Goal: Complete application form: Complete application form

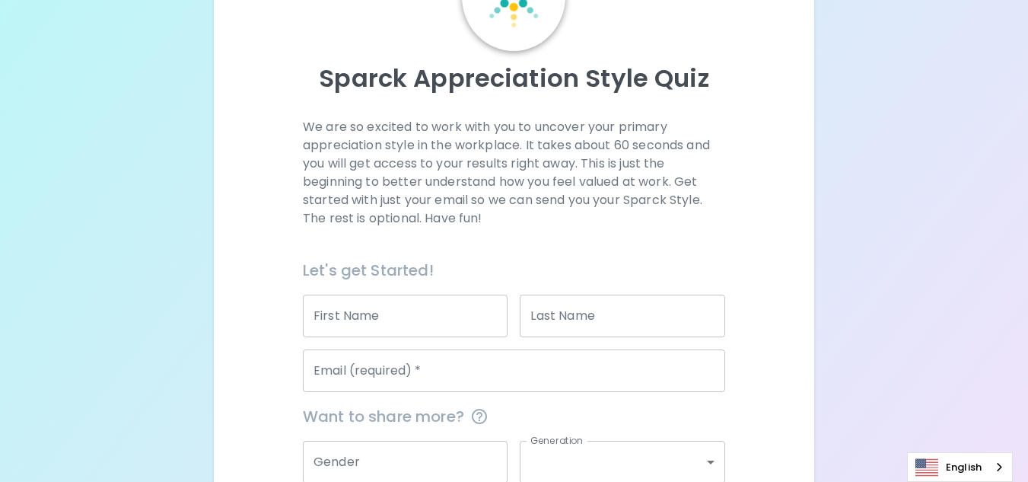
scroll to position [157, 0]
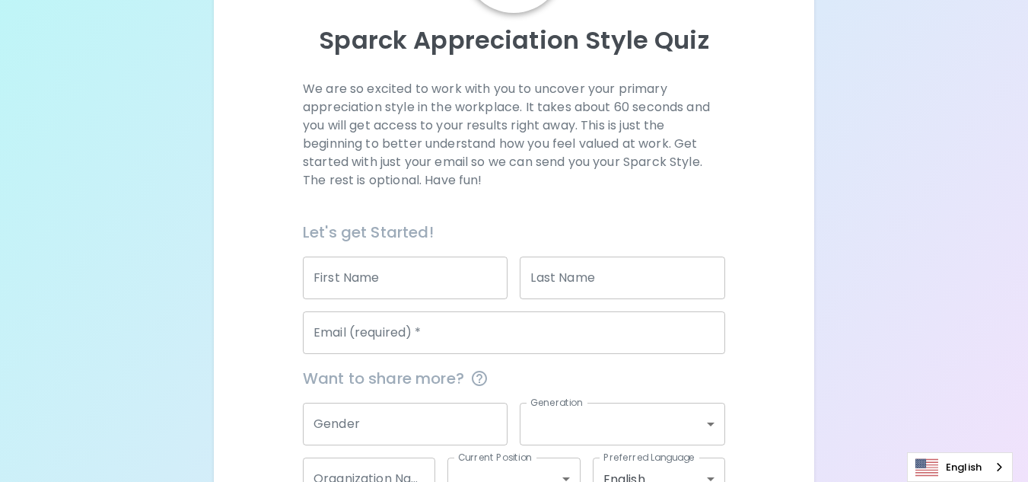
click at [382, 288] on input "First Name" at bounding box center [405, 277] width 205 height 43
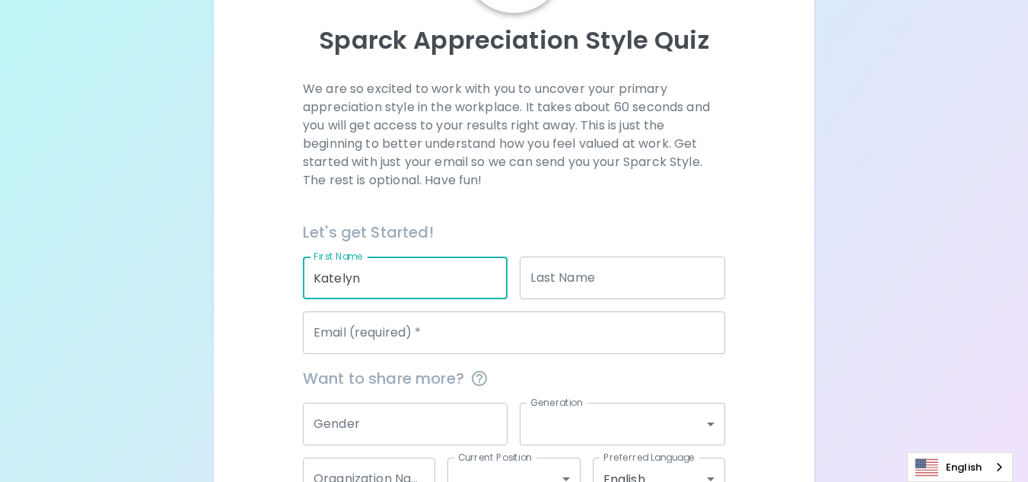
type input "Katelyn"
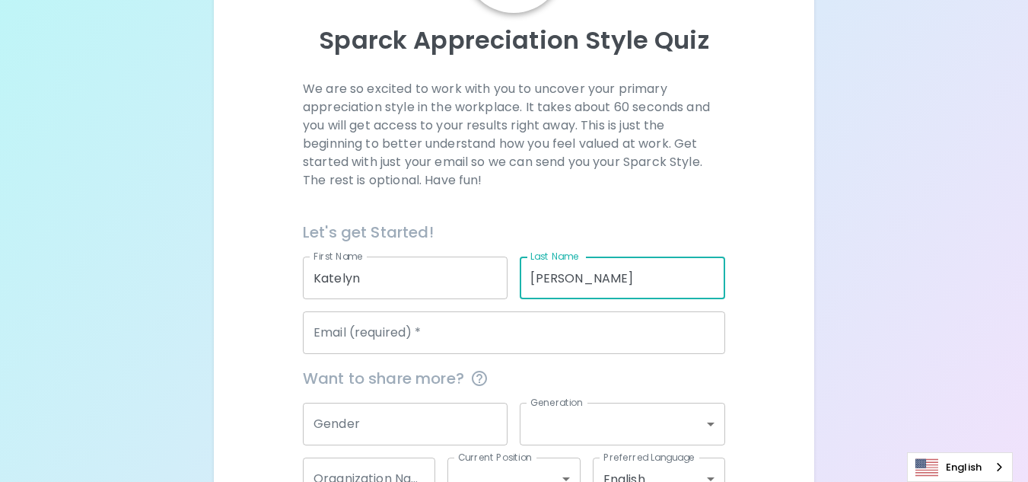
type input "[PERSON_NAME]"
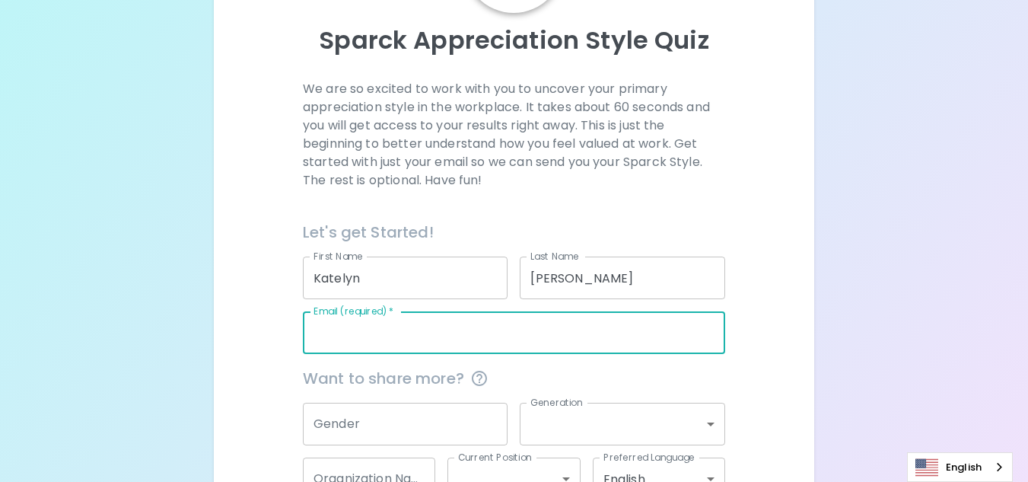
click at [413, 330] on input "Email (required)   *" at bounding box center [514, 332] width 422 height 43
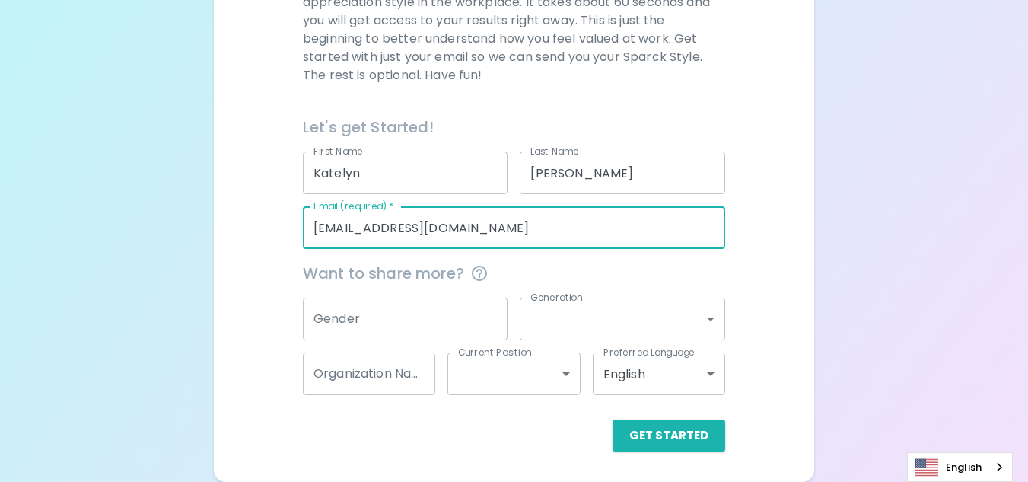
type input "[EMAIL_ADDRESS][DOMAIN_NAME]"
click at [401, 320] on input "Gender" at bounding box center [405, 319] width 205 height 43
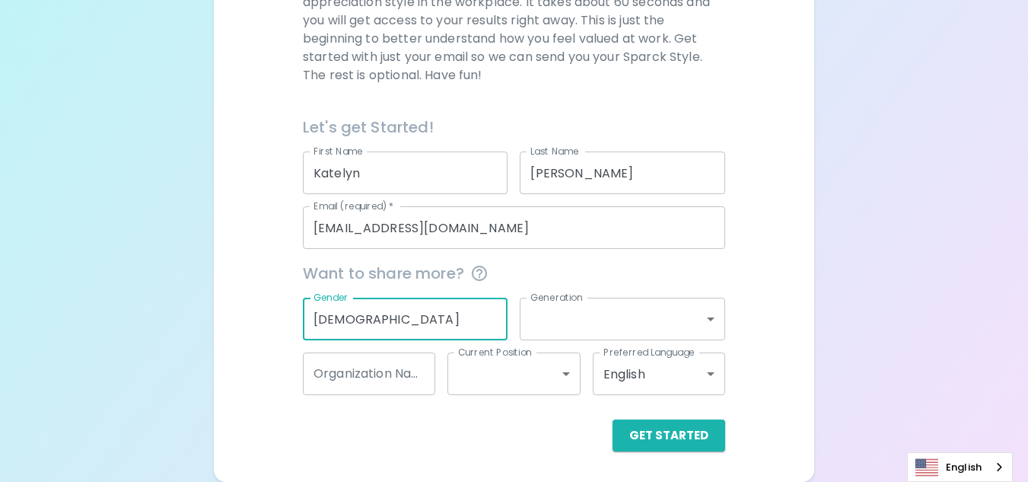
type input "[DEMOGRAPHIC_DATA]"
click at [614, 324] on body "Sparck Appreciation Style Quiz We are so excited to work with you to uncover yo…" at bounding box center [514, 110] width 1028 height 744
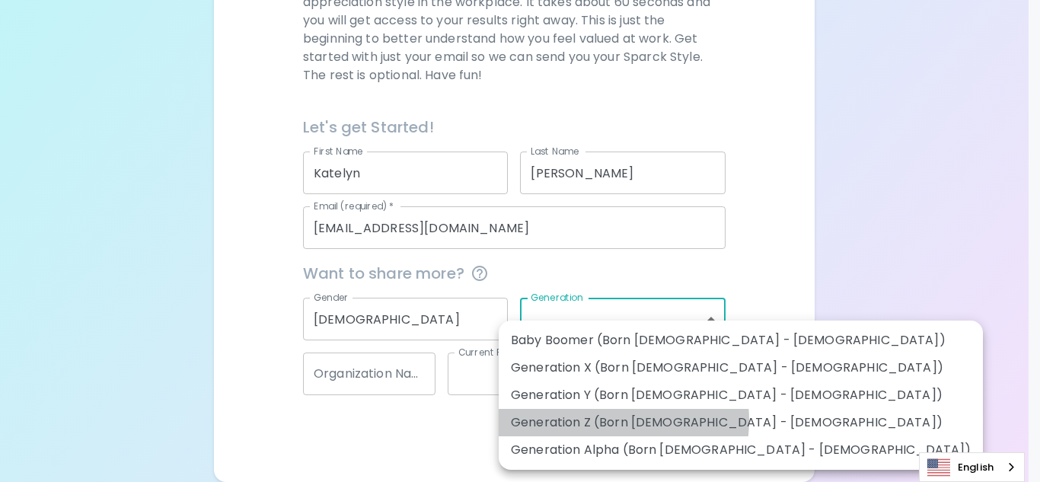
click at [607, 420] on li "Generation Z (Born [DEMOGRAPHIC_DATA] - [DEMOGRAPHIC_DATA])" at bounding box center [741, 422] width 484 height 27
type input "generation_z"
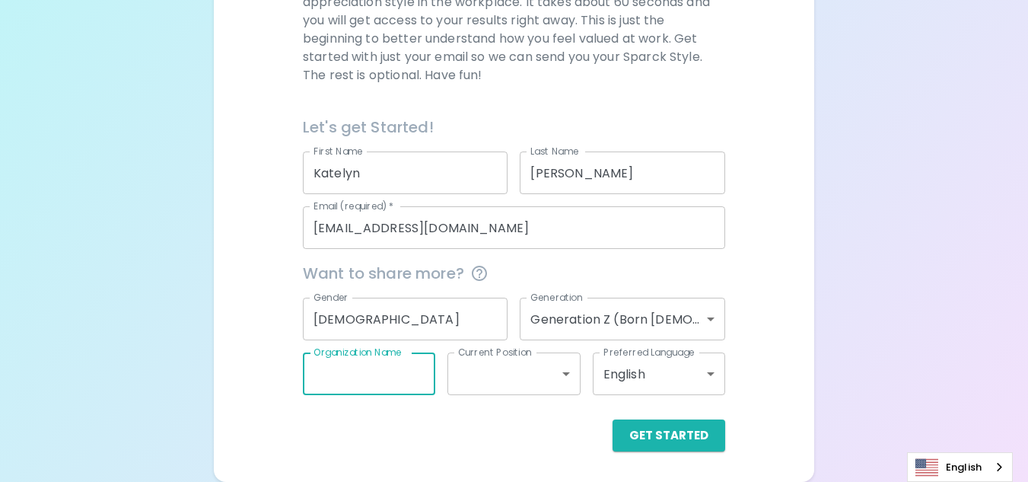
click at [399, 371] on input "Organization Name" at bounding box center [369, 373] width 132 height 43
type input "406 nannies"
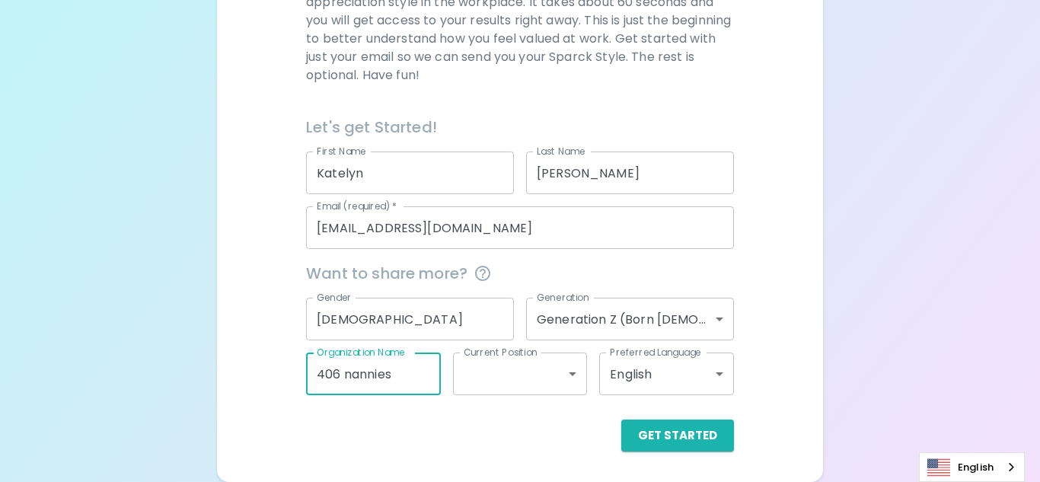
click at [548, 374] on body "Sparck Appreciation Style Quiz We are so excited to work with you to uncover yo…" at bounding box center [520, 110] width 1040 height 744
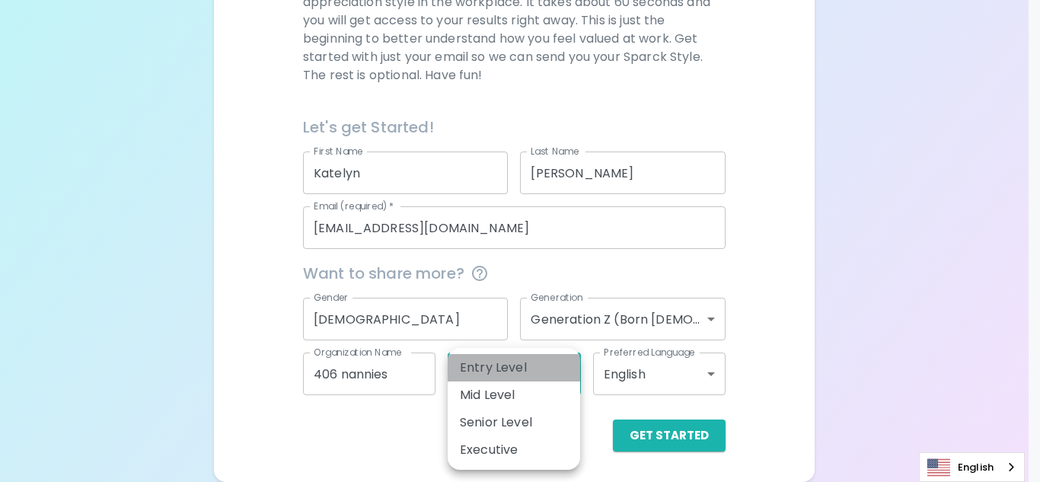
click at [553, 364] on li "Entry Level" at bounding box center [514, 367] width 132 height 27
type input "entry_level"
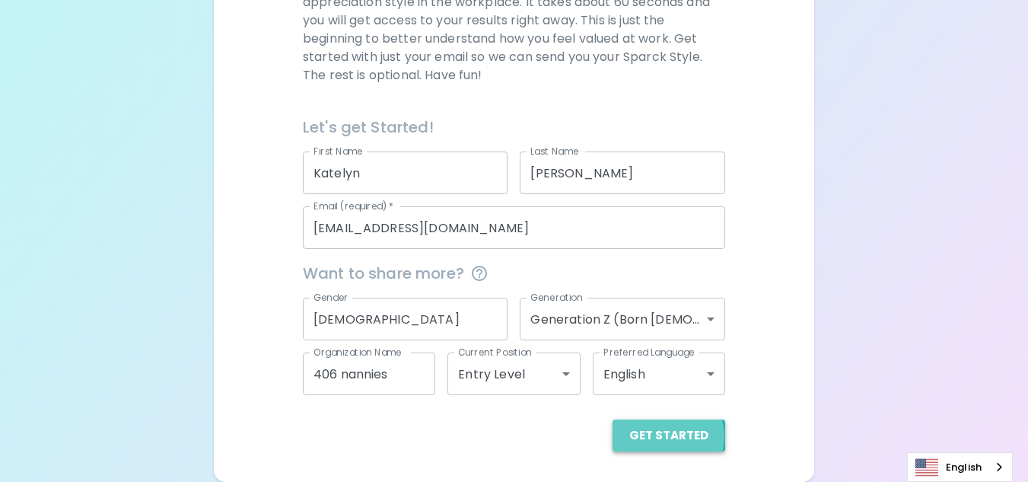
click at [671, 436] on button "Get Started" at bounding box center [669, 435] width 113 height 32
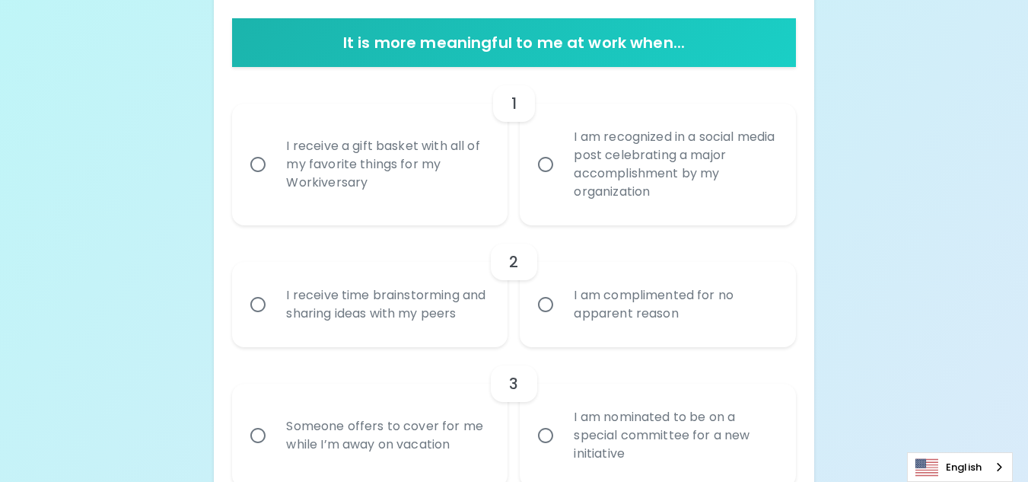
scroll to position [296, 0]
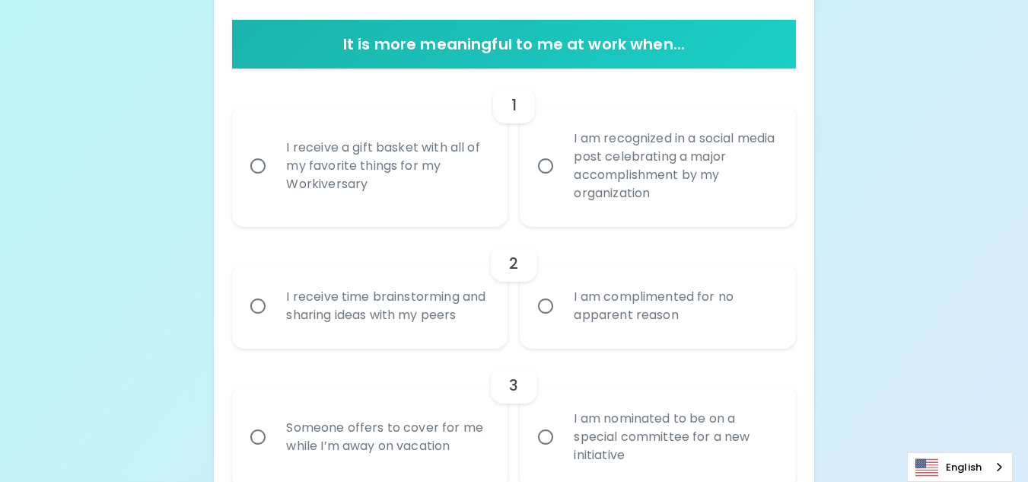
click at [429, 170] on div "I receive a gift basket with all of my favorite things for my Workiversary" at bounding box center [386, 165] width 225 height 91
click at [274, 170] on input "I receive a gift basket with all of my favorite things for my Workiversary" at bounding box center [258, 166] width 32 height 32
radio input "true"
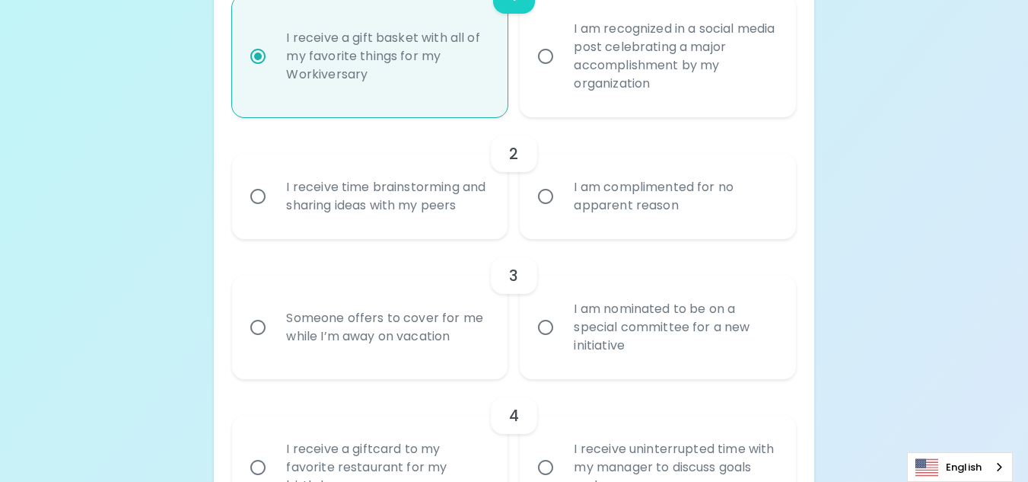
scroll to position [418, 0]
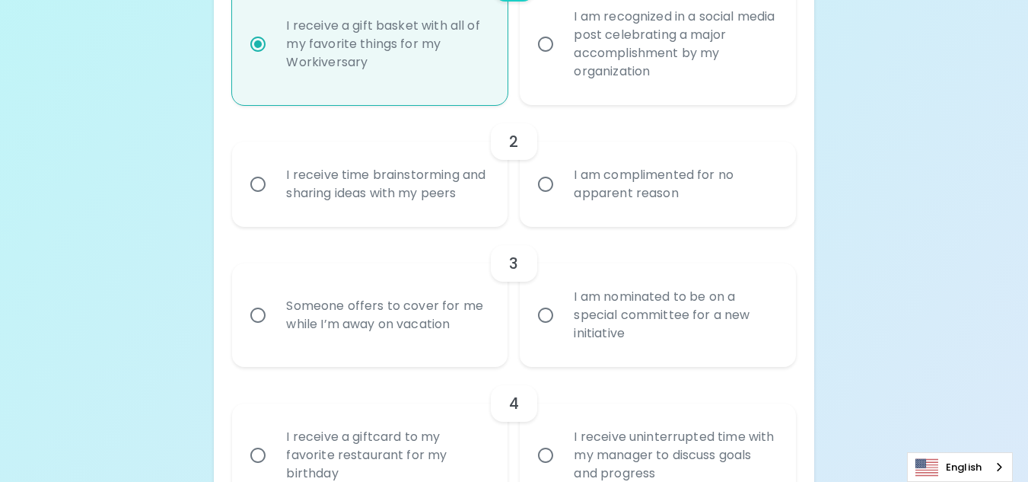
click at [622, 212] on div "I am complimented for no apparent reason" at bounding box center [674, 184] width 225 height 73
click at [562, 200] on input "I am complimented for no apparent reason" at bounding box center [546, 184] width 32 height 32
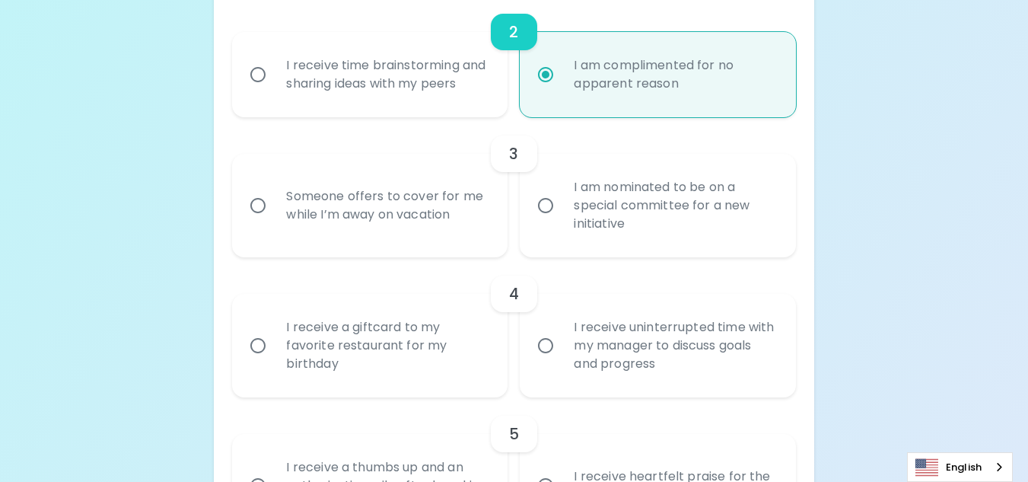
scroll to position [540, 0]
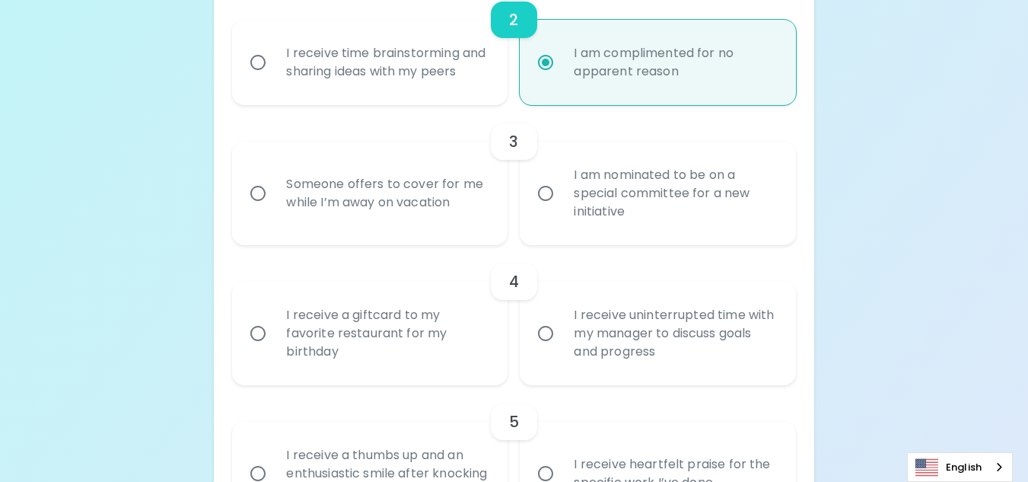
radio input "true"
click at [384, 210] on div "Someone offers to cover for me while I’m away on vacation" at bounding box center [386, 193] width 225 height 73
click at [274, 209] on input "Someone offers to cover for me while I’m away on vacation" at bounding box center [258, 193] width 32 height 32
radio input "false"
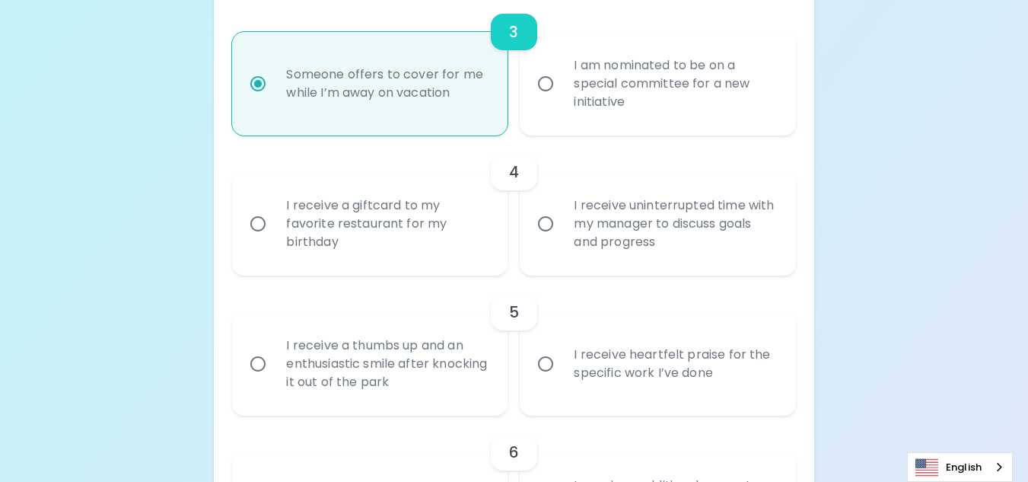
scroll to position [661, 0]
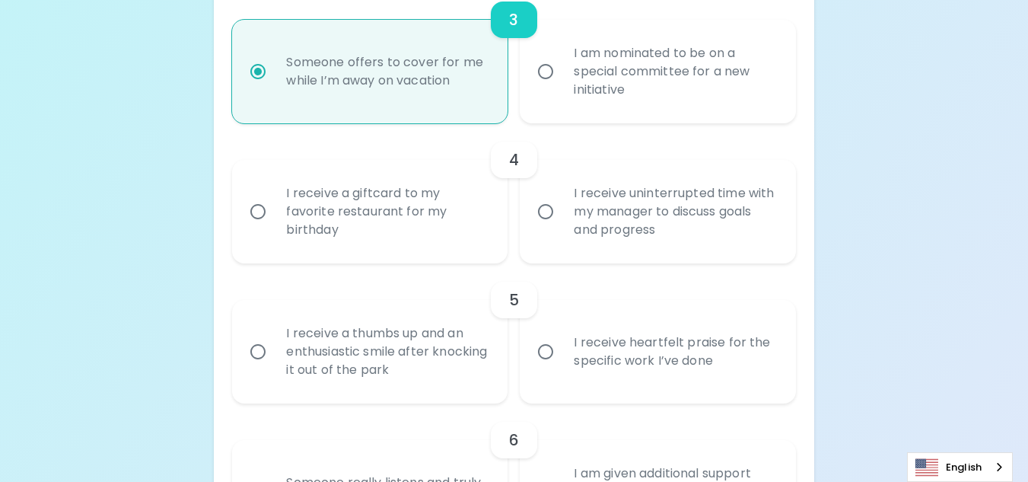
radio input "true"
drag, startPoint x: 586, startPoint y: 236, endPoint x: 556, endPoint y: 236, distance: 29.7
click at [556, 228] on input "I receive uninterrupted time with my manager to discuss goals and progress" at bounding box center [546, 212] width 32 height 32
radio input "false"
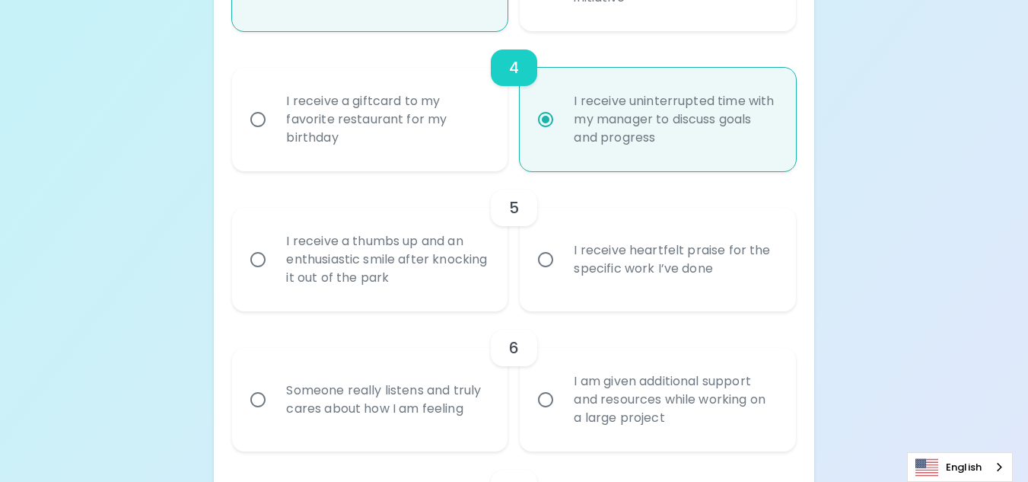
scroll to position [783, 0]
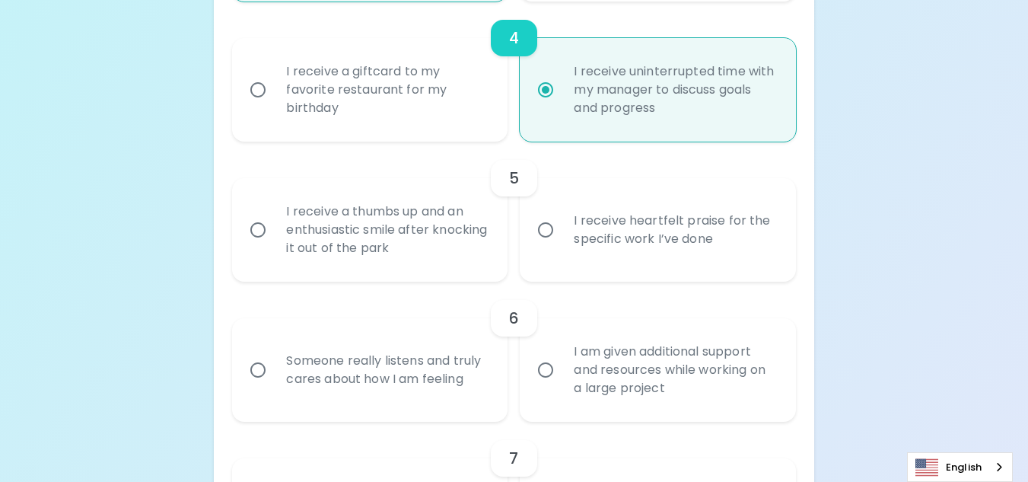
radio input "true"
click at [553, 245] on input "I receive heartfelt praise for the specific work I’ve done" at bounding box center [546, 230] width 32 height 32
radio input "false"
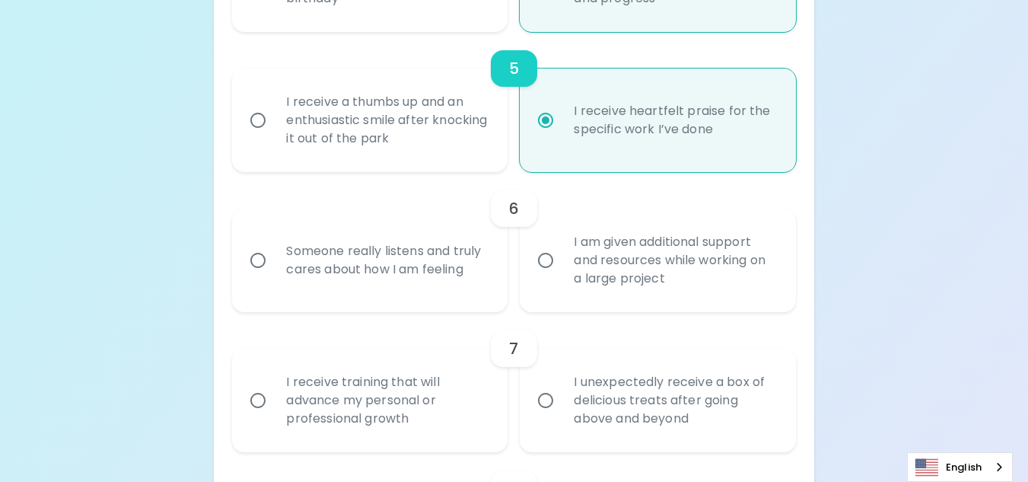
scroll to position [905, 0]
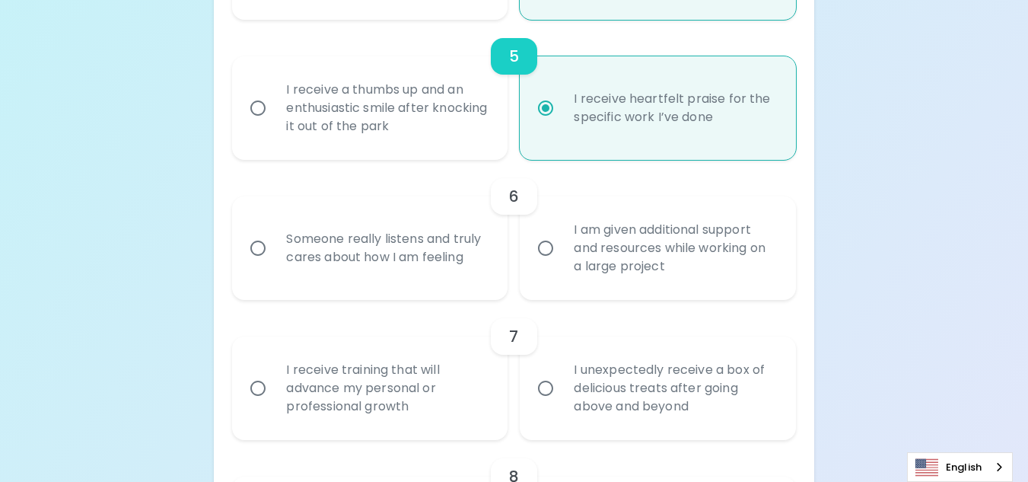
radio input "true"
click at [414, 263] on div "Someone really listens and truly cares about how I am feeling" at bounding box center [386, 248] width 225 height 73
click at [274, 263] on input "Someone really listens and truly cares about how I am feeling" at bounding box center [258, 248] width 32 height 32
radio input "false"
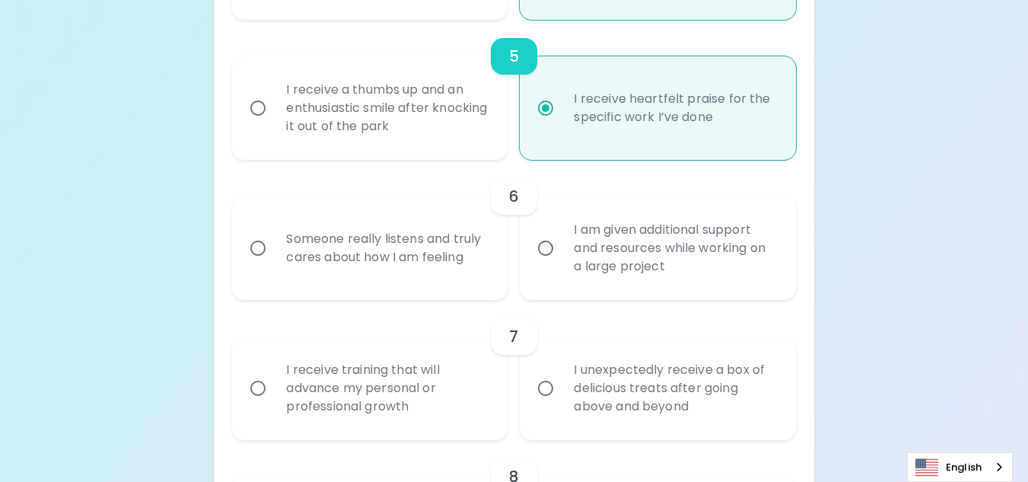
radio input "false"
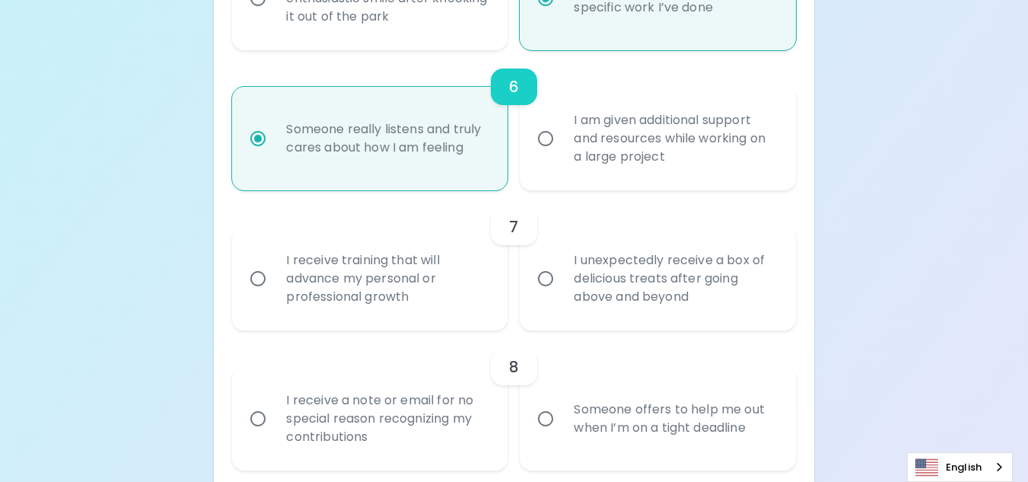
scroll to position [1027, 0]
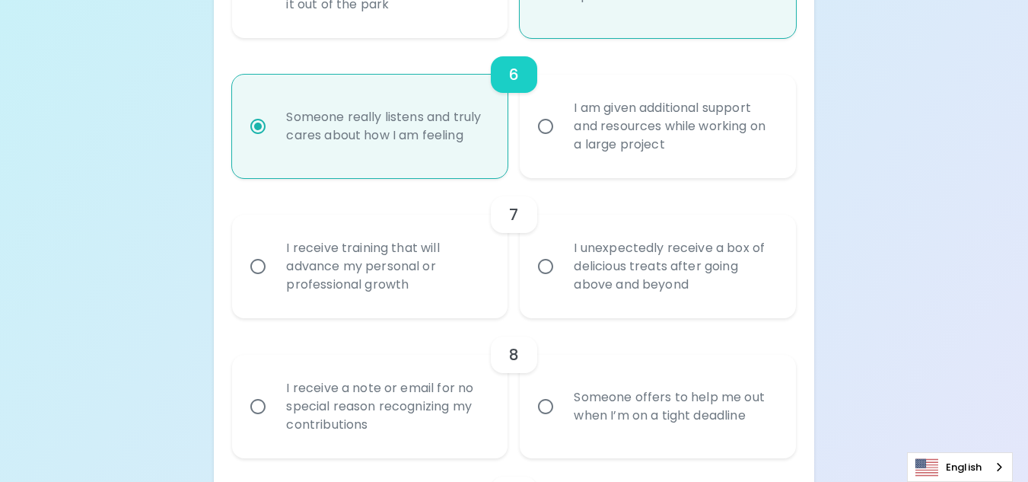
radio input "true"
click at [434, 288] on div "I receive training that will advance my personal or professional growth" at bounding box center [386, 266] width 225 height 91
click at [274, 282] on input "I receive training that will advance my personal or professional growth" at bounding box center [258, 266] width 32 height 32
radio input "false"
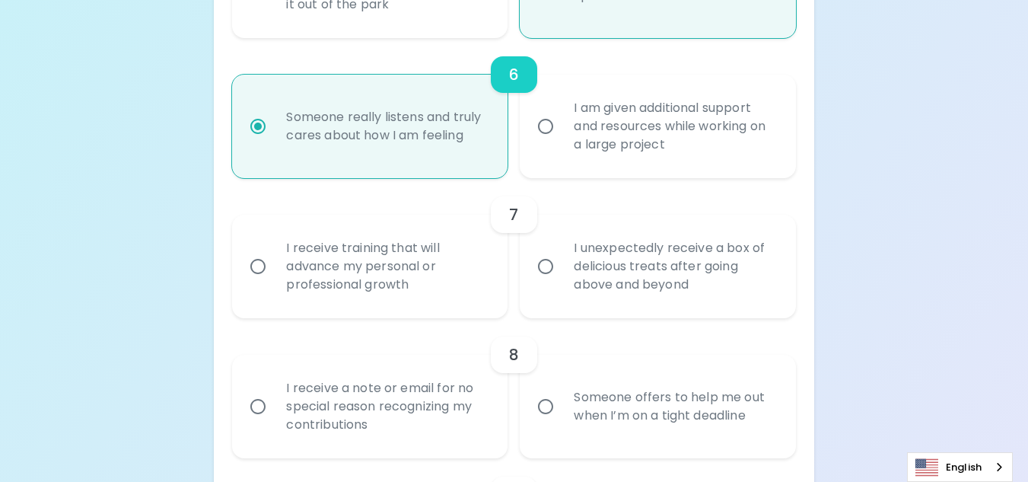
radio input "false"
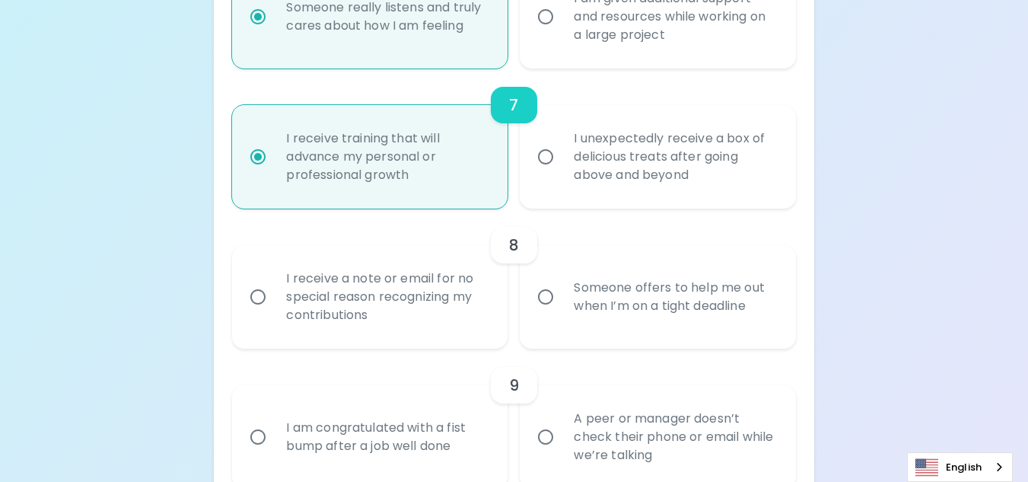
scroll to position [1149, 0]
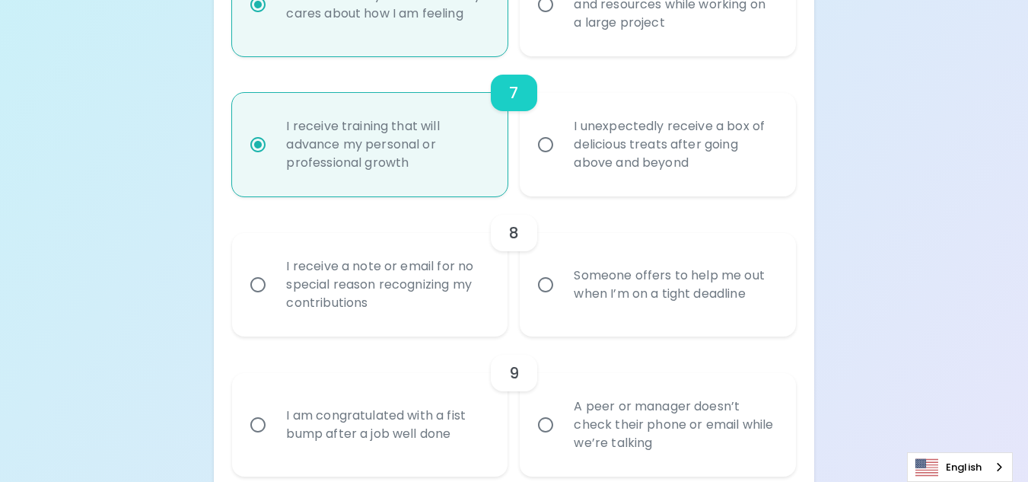
radio input "true"
click at [582, 185] on div "I unexpectedly receive a box of delicious treats after going above and beyond" at bounding box center [674, 144] width 225 height 91
click at [562, 161] on input "I unexpectedly receive a box of delicious treats after going above and beyond" at bounding box center [546, 145] width 32 height 32
radio input "false"
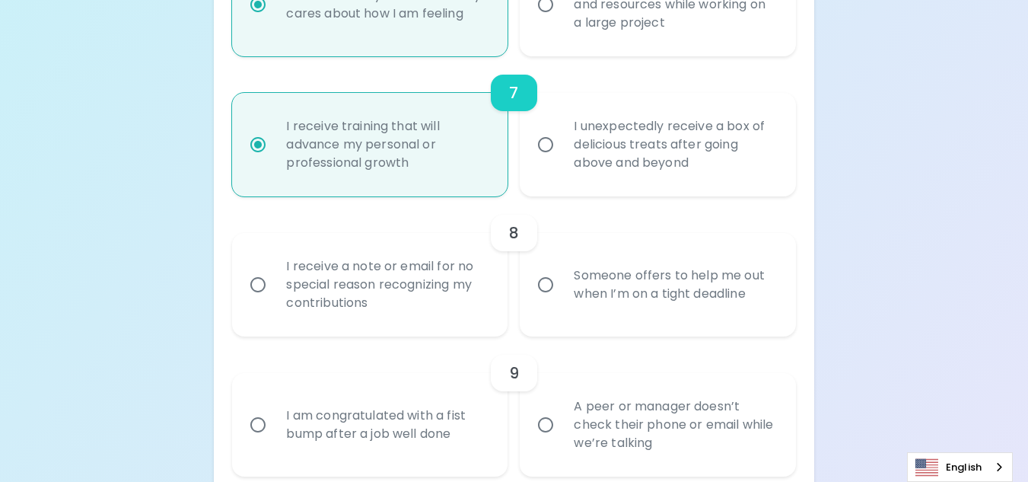
radio input "false"
radio input "true"
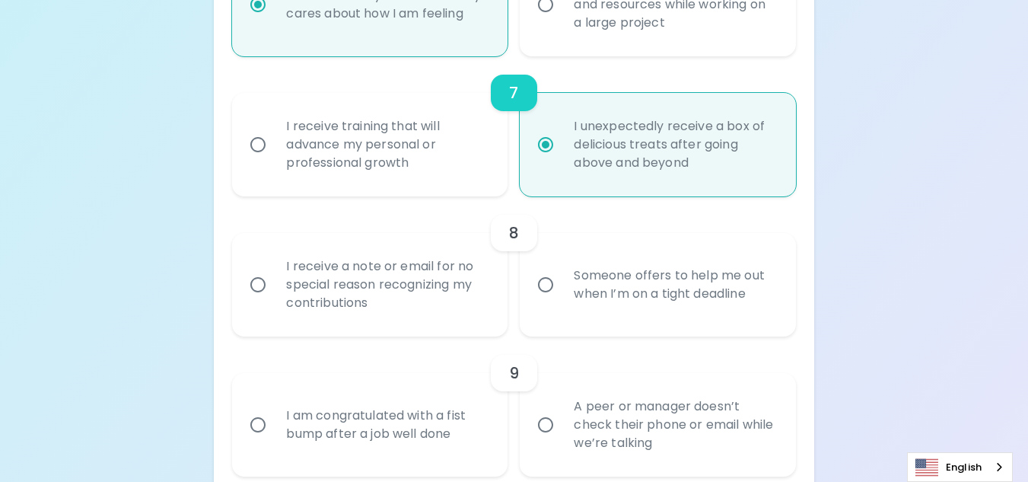
radio input "true"
drag, startPoint x: 434, startPoint y: 295, endPoint x: 409, endPoint y: 306, distance: 26.6
click at [409, 306] on div "I receive a note or email for no special reason recognizing my contributions" at bounding box center [386, 284] width 225 height 91
click at [274, 301] on input "I receive a note or email for no special reason recognizing my contributions" at bounding box center [258, 285] width 32 height 32
radio input "false"
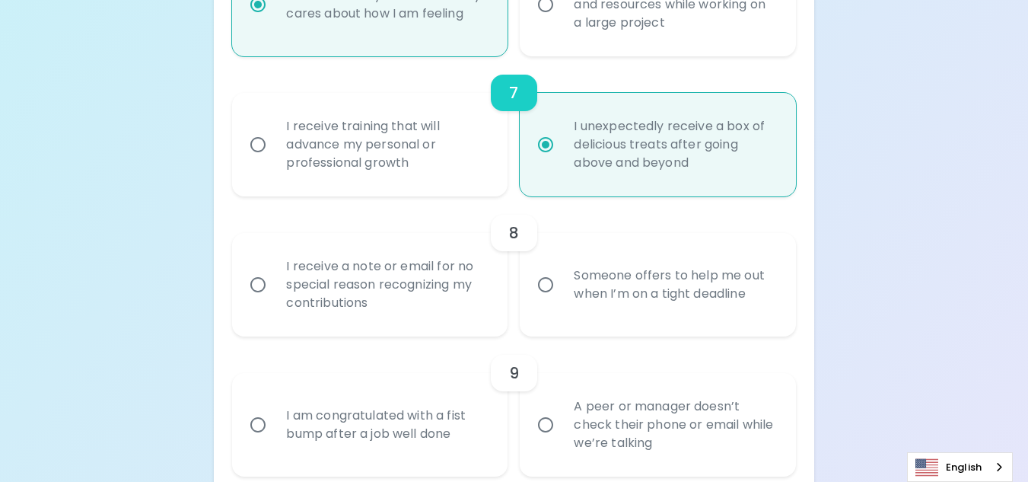
radio input "false"
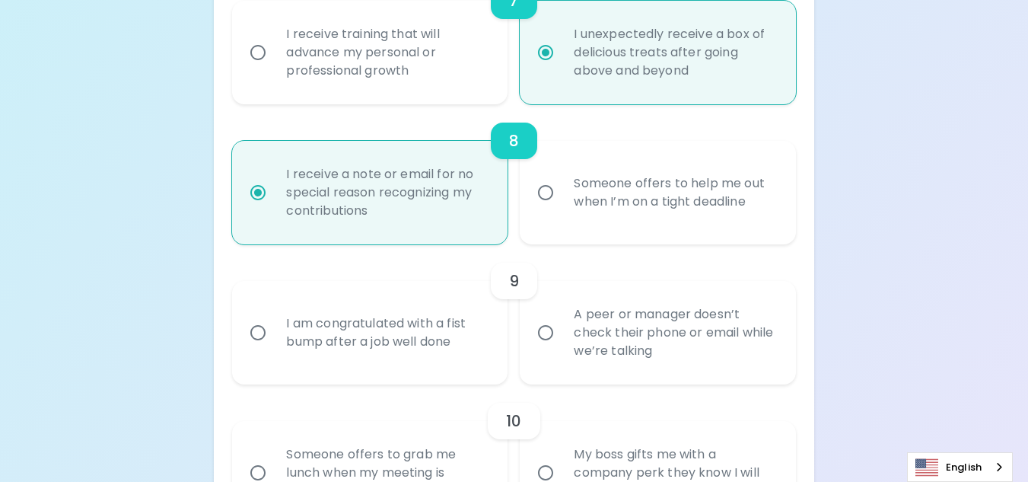
scroll to position [1270, 0]
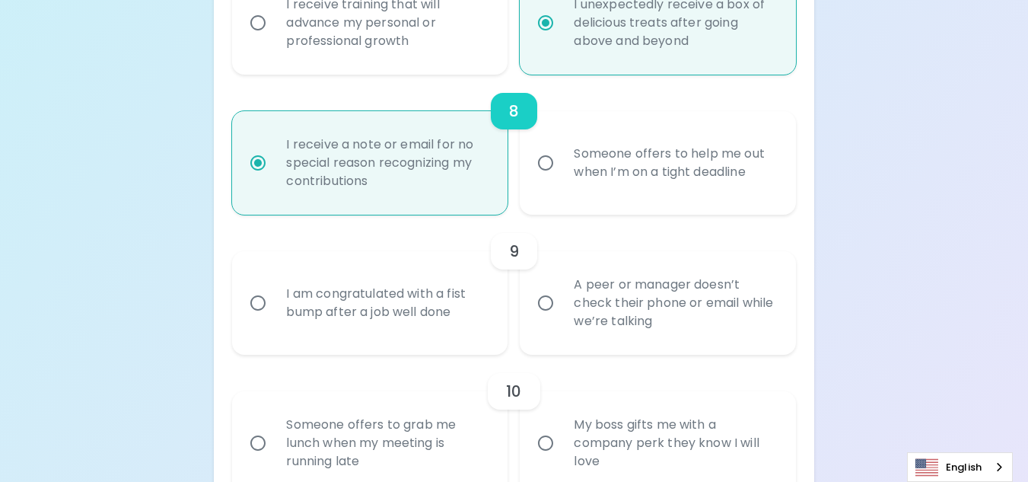
radio input "true"
click at [593, 321] on div "A peer or manager doesn’t check their phone or email while we’re talking" at bounding box center [674, 302] width 225 height 91
click at [562, 319] on input "A peer or manager doesn’t check their phone or email while we’re talking" at bounding box center [546, 303] width 32 height 32
radio input "false"
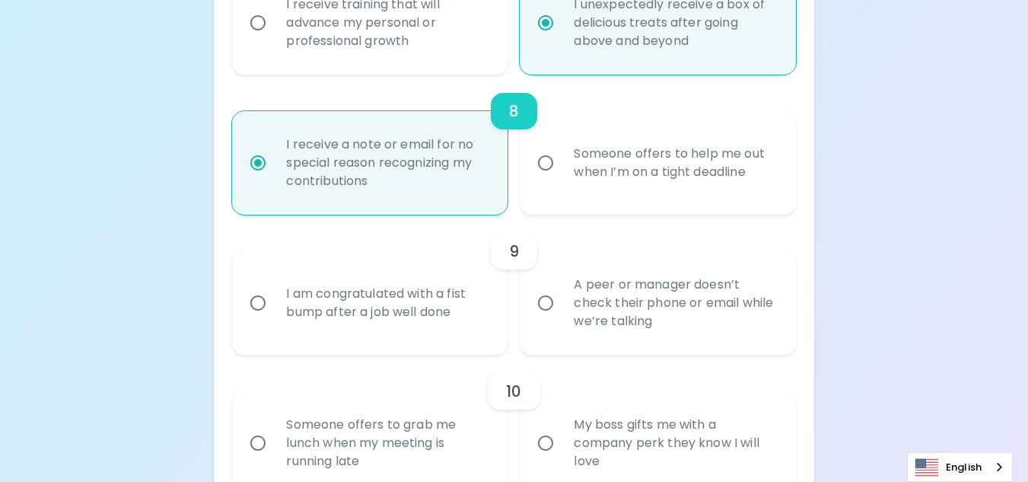
radio input "false"
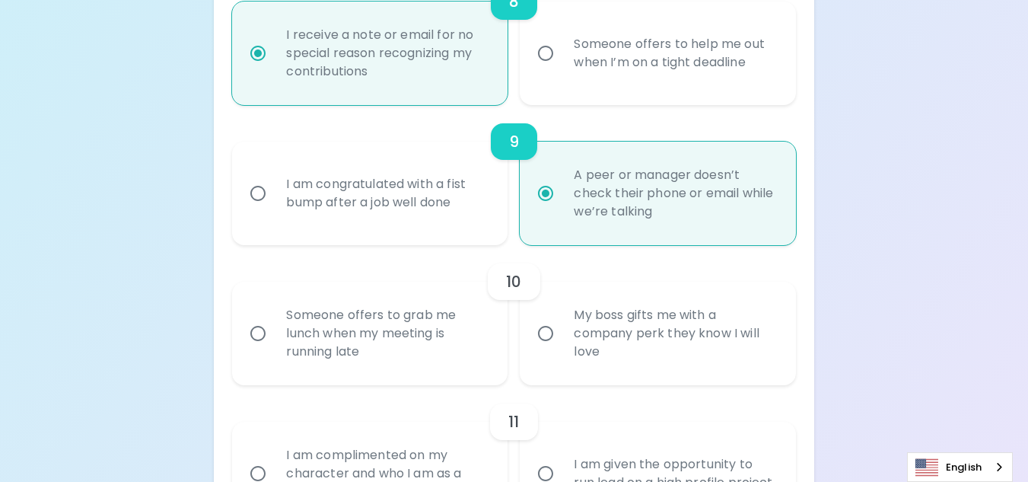
scroll to position [1392, 0]
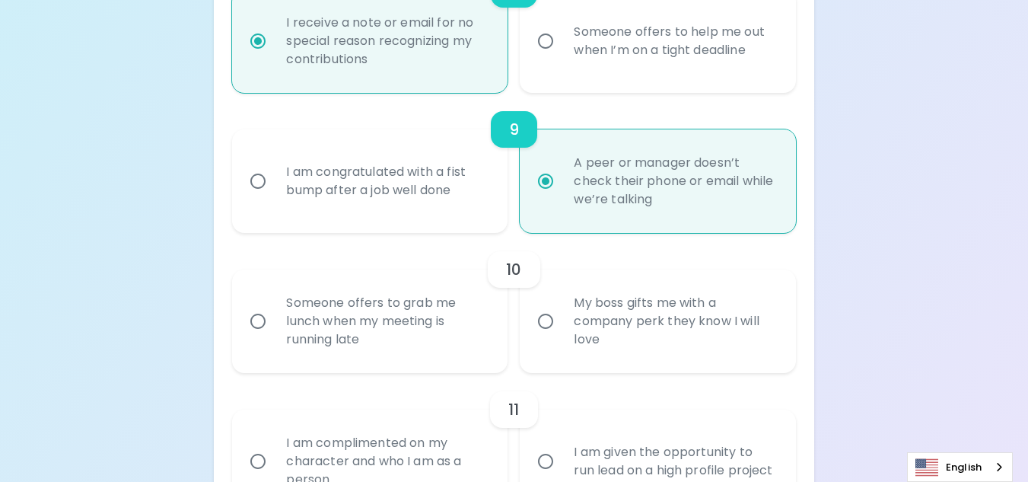
radio input "true"
click at [596, 349] on div "My boss gifts me with a company perk they know I will love" at bounding box center [674, 321] width 225 height 91
click at [562, 337] on input "My boss gifts me with a company perk they know I will love" at bounding box center [546, 321] width 32 height 32
radio input "false"
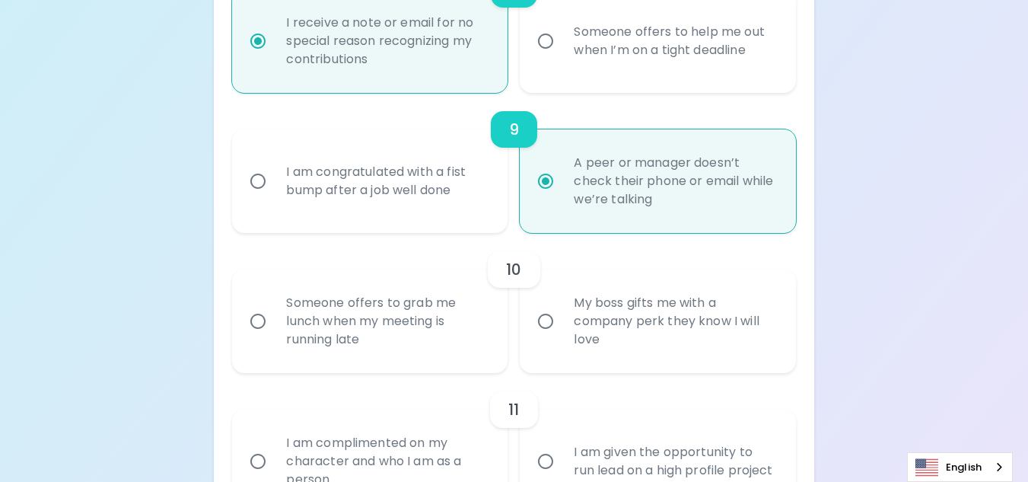
radio input "false"
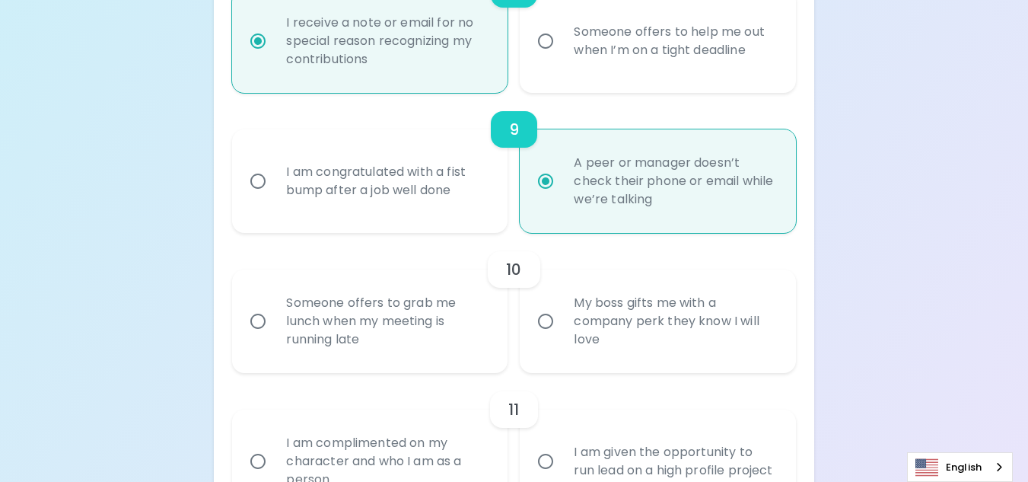
radio input "false"
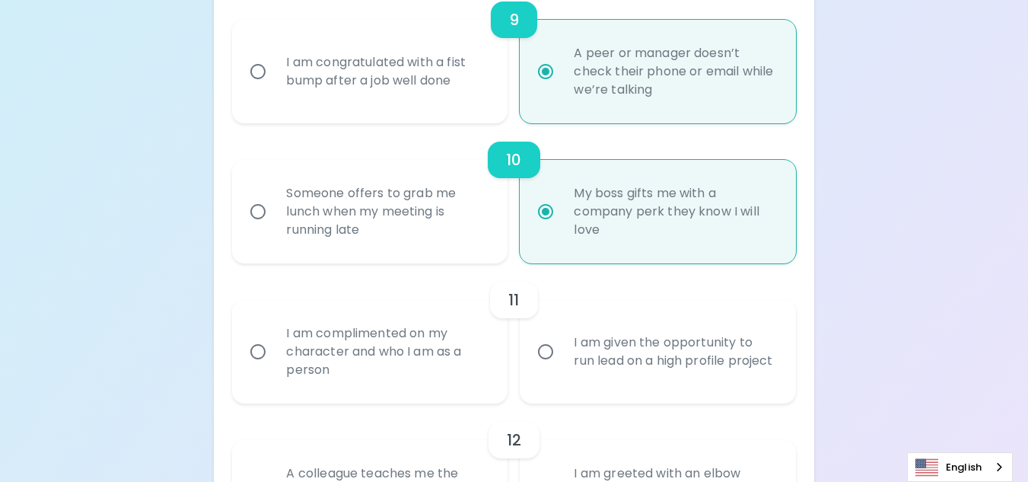
scroll to position [1514, 0]
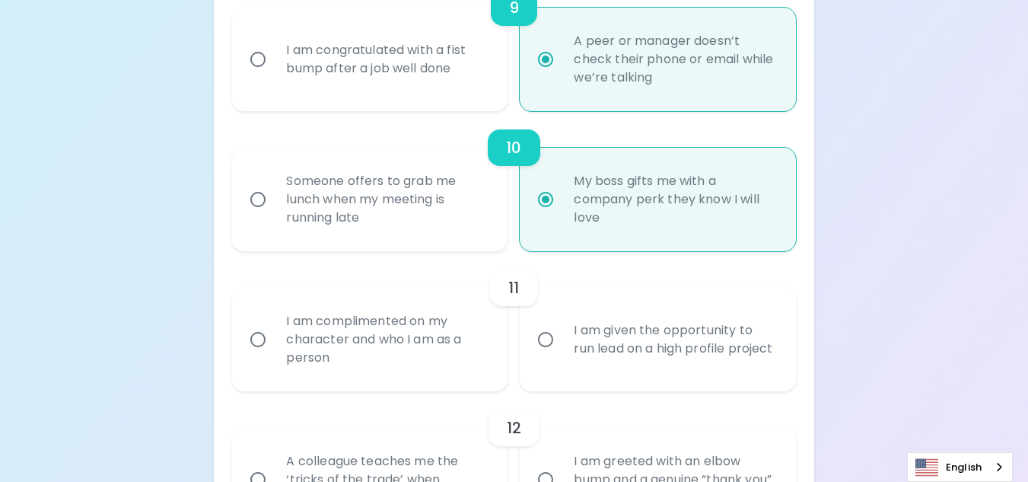
radio input "true"
click at [434, 359] on div "I am complimented on my character and who I am as a person" at bounding box center [386, 339] width 225 height 91
click at [274, 355] on input "I am complimented on my character and who I am as a person" at bounding box center [258, 339] width 32 height 32
radio input "false"
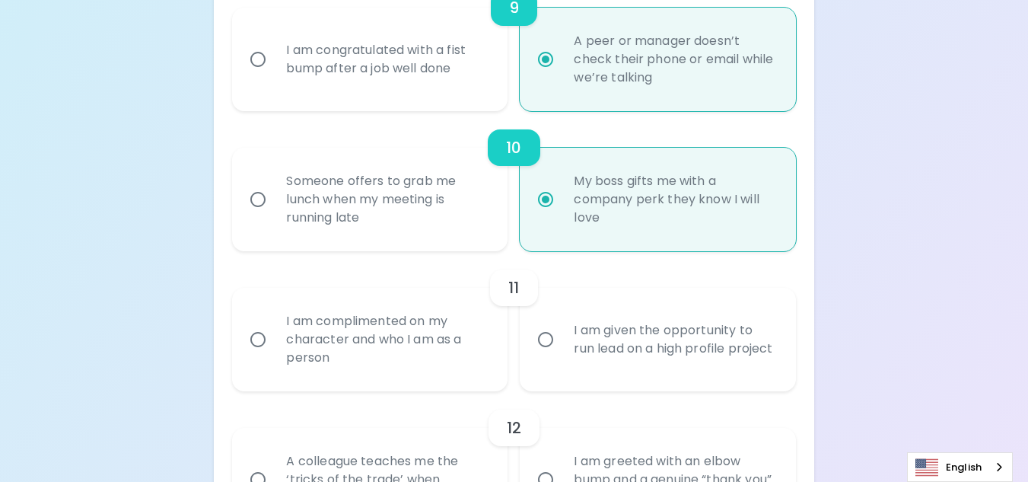
radio input "false"
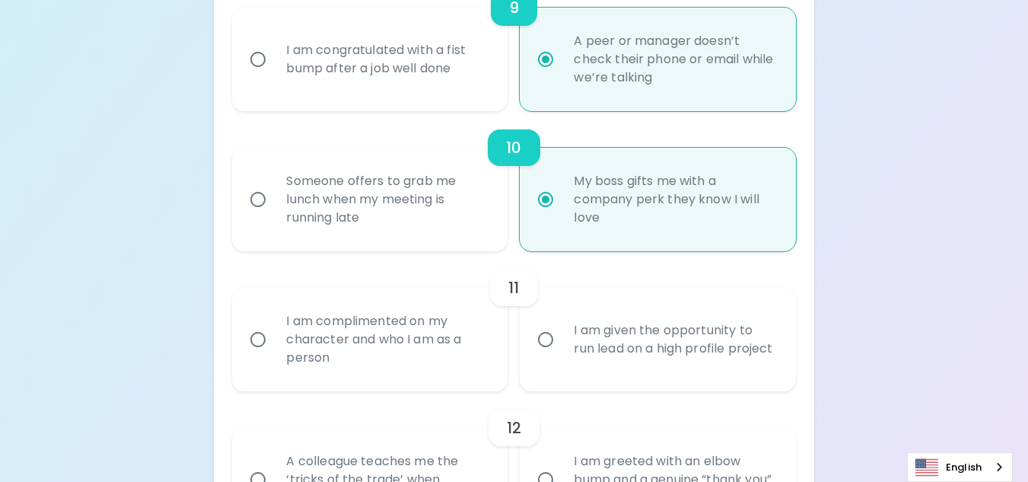
radio input "false"
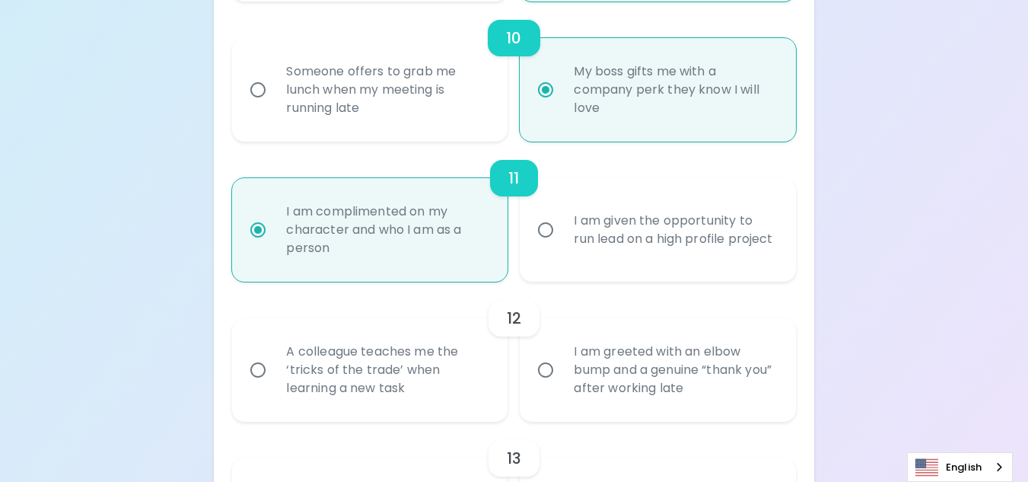
scroll to position [1636, 0]
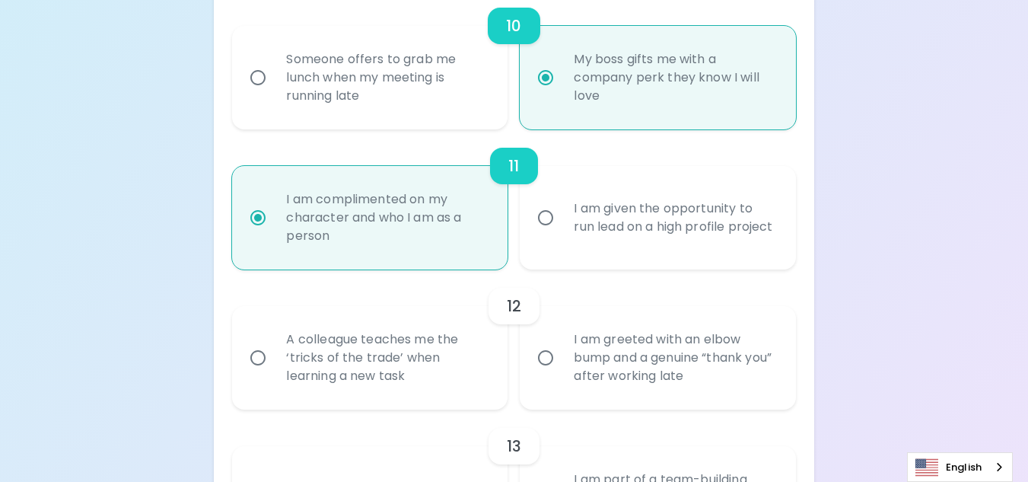
radio input "true"
click at [436, 368] on div "A colleague teaches me the ‘tricks of the trade’ when learning a new task" at bounding box center [386, 357] width 225 height 91
click at [274, 368] on input "A colleague teaches me the ‘tricks of the trade’ when learning a new task" at bounding box center [258, 358] width 32 height 32
radio input "false"
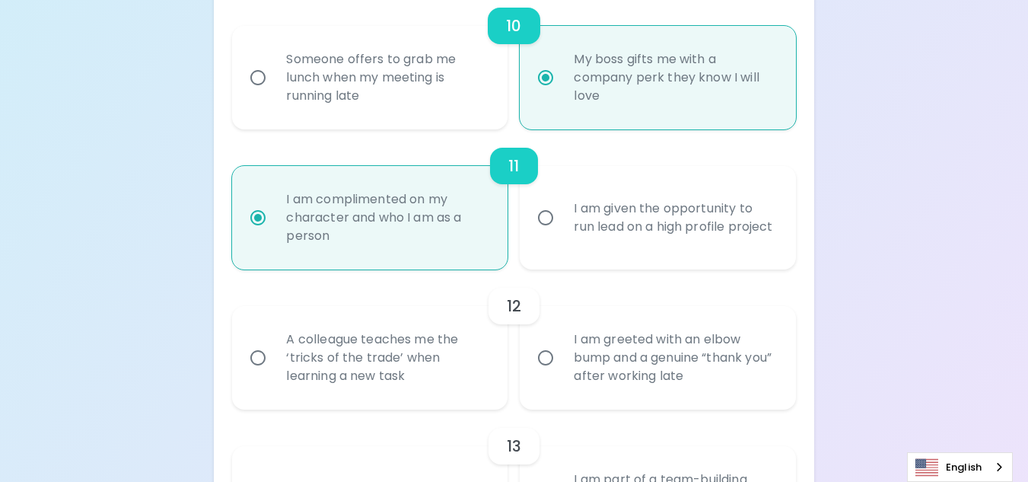
radio input "false"
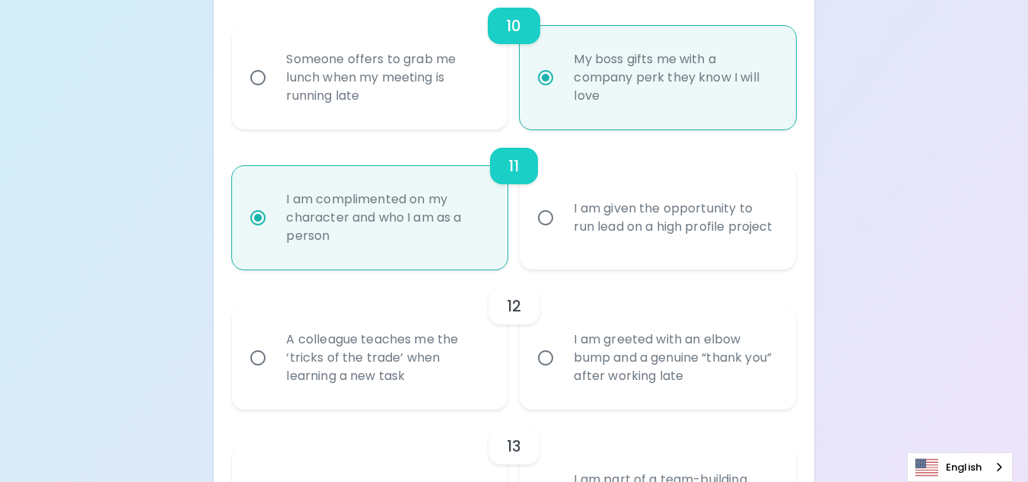
radio input "false"
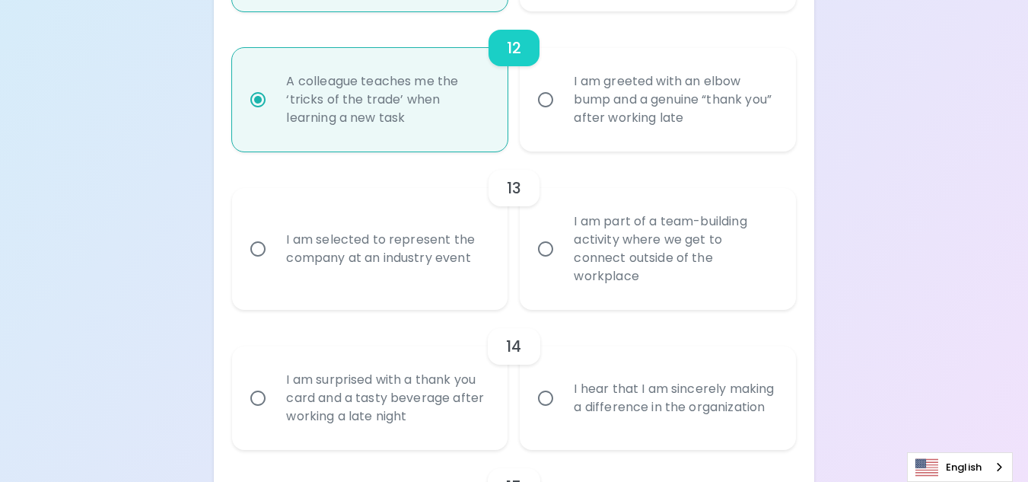
scroll to position [1895, 0]
radio input "true"
click at [566, 255] on div "I am part of a team-building activity where we get to connect outside of the wo…" at bounding box center [674, 248] width 225 height 110
click at [562, 255] on input "I am part of a team-building activity where we get to connect outside of the wo…" at bounding box center [546, 247] width 32 height 32
radio input "false"
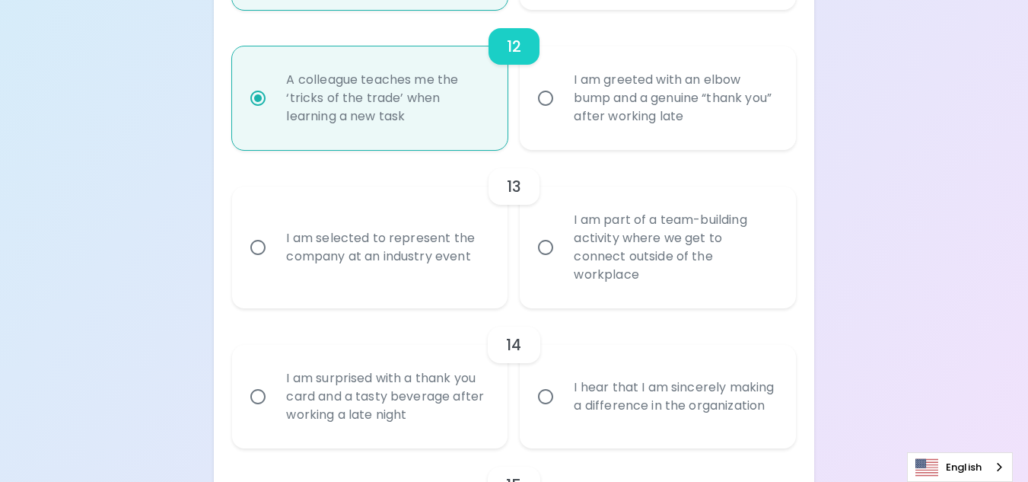
radio input "false"
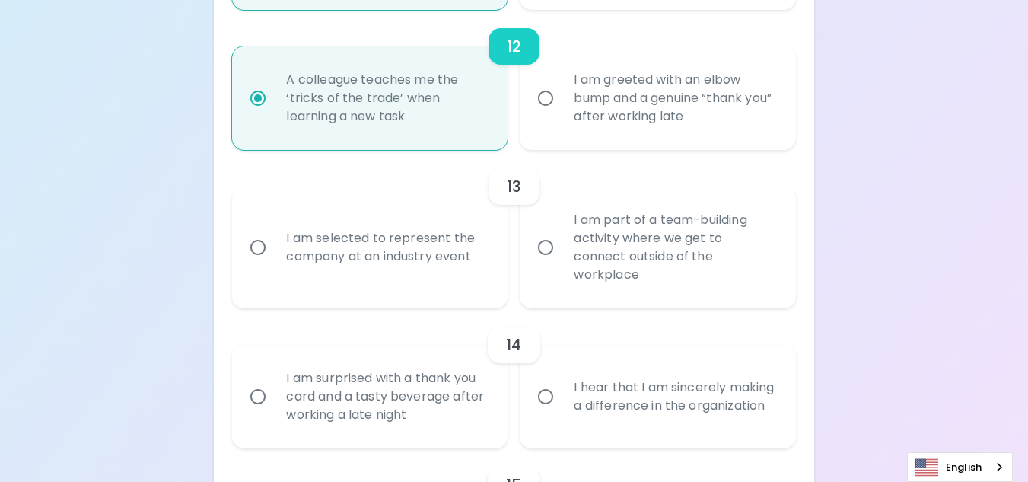
radio input "false"
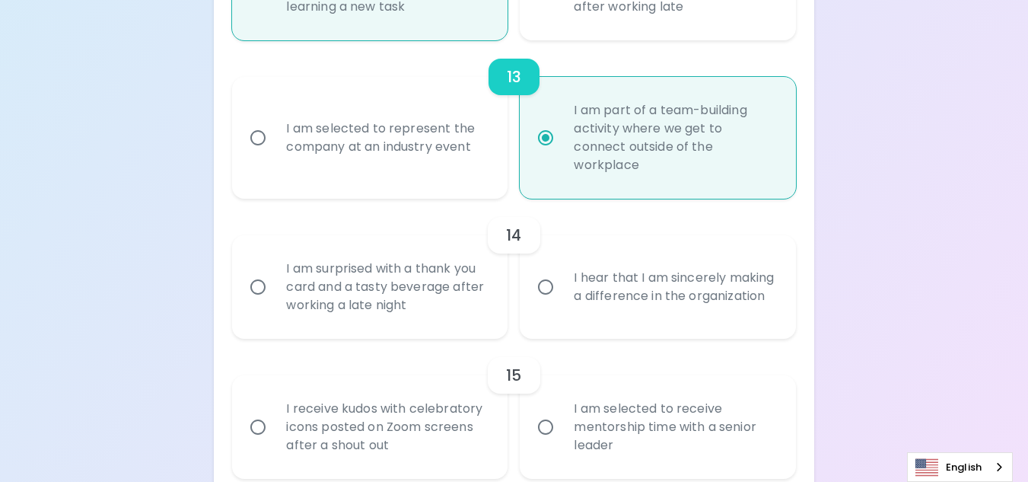
scroll to position [2017, 0]
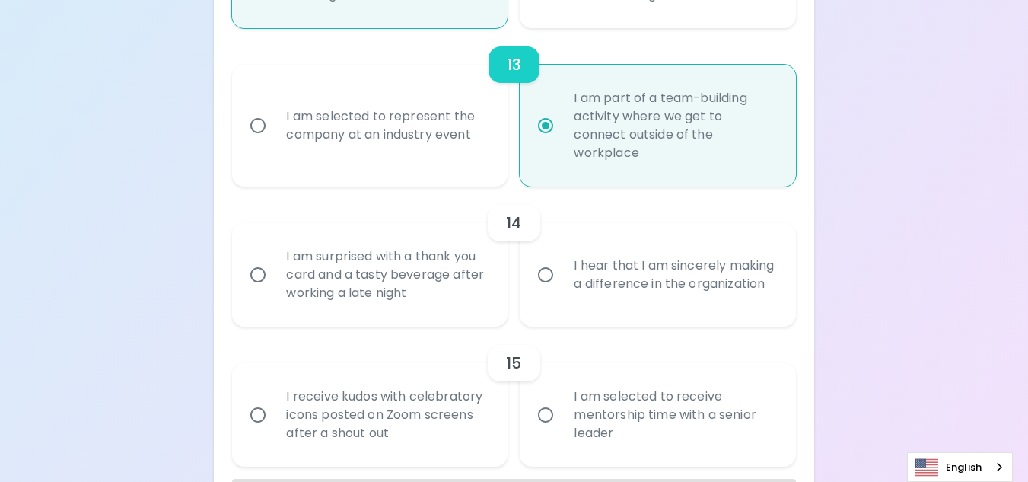
radio input "true"
click at [414, 308] on div "I am surprised with a thank you card and a tasty beverage after working a late …" at bounding box center [386, 274] width 225 height 91
click at [274, 291] on input "I am surprised with a thank you card and a tasty beverage after working a late …" at bounding box center [258, 275] width 32 height 32
radio input "false"
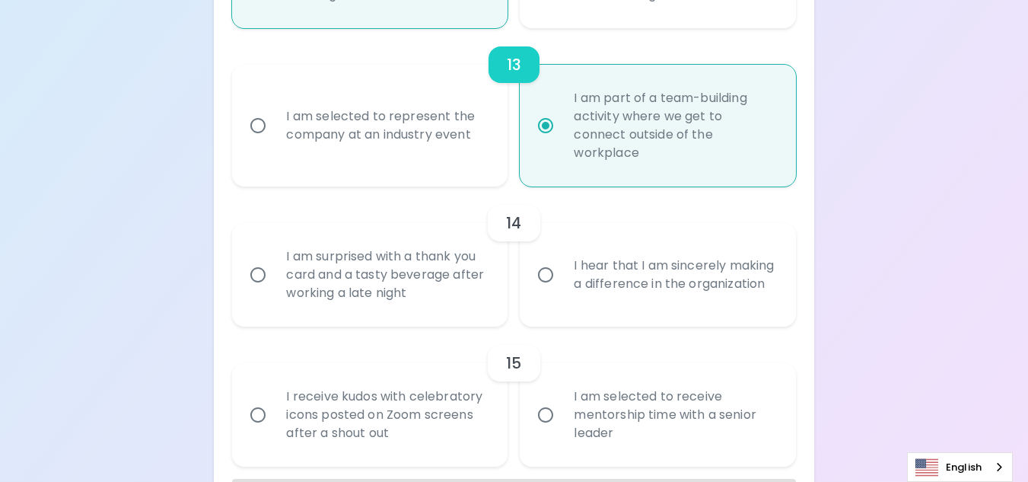
radio input "false"
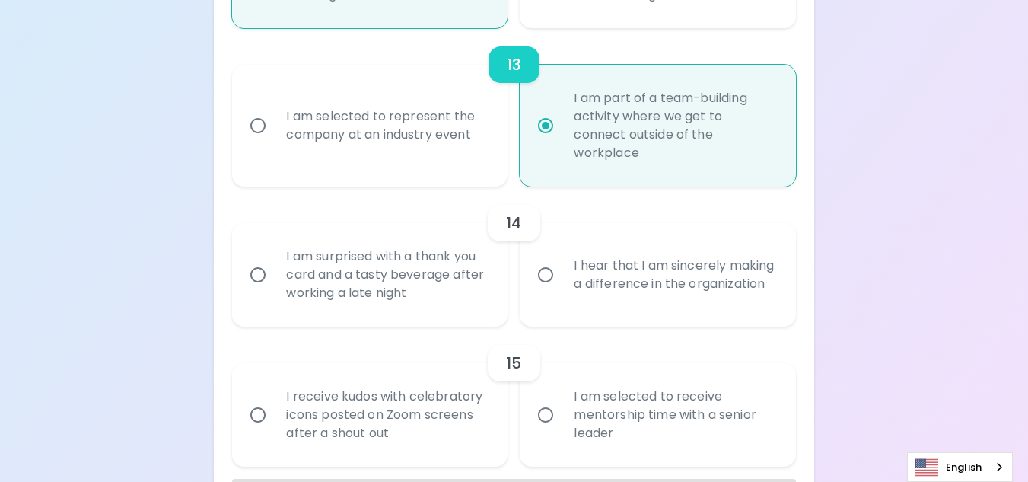
radio input "false"
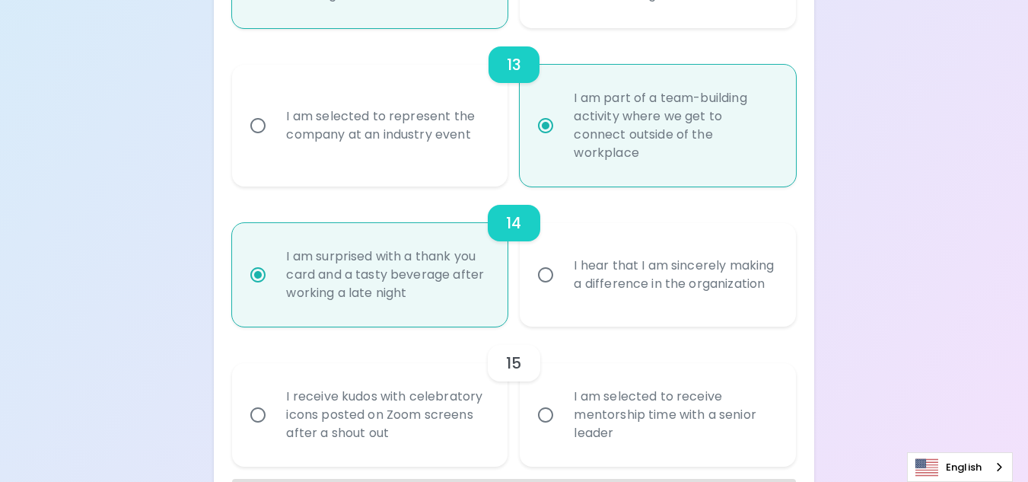
scroll to position [2095, 0]
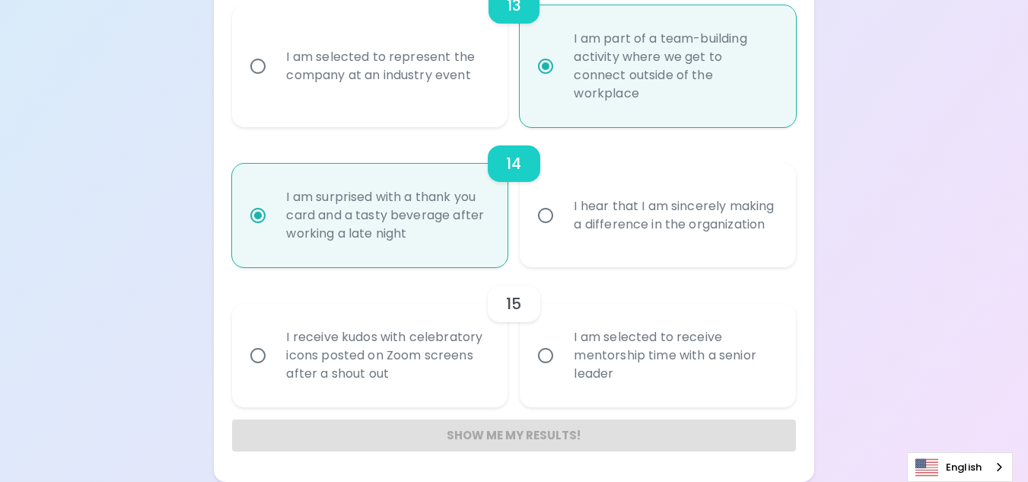
radio input "true"
click at [422, 349] on div "I receive kudos with celebratory icons posted on Zoom screens after a shout out" at bounding box center [386, 355] width 225 height 91
click at [274, 349] on input "I receive kudos with celebratory icons posted on Zoom screens after a shout out" at bounding box center [258, 355] width 32 height 32
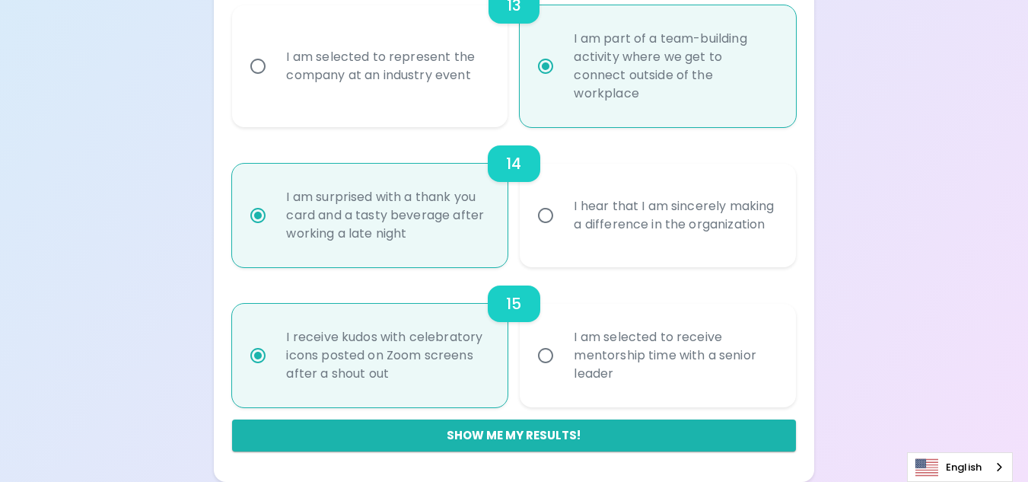
radio input "false"
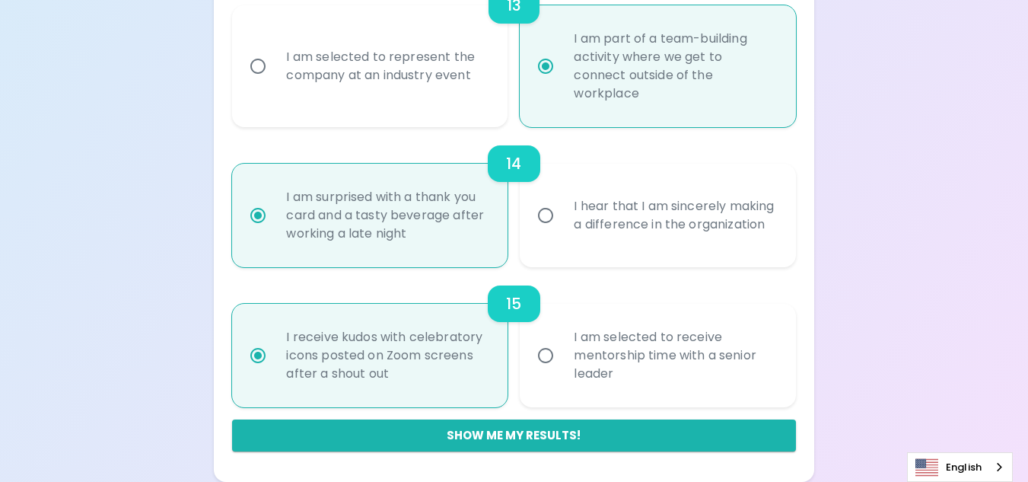
radio input "false"
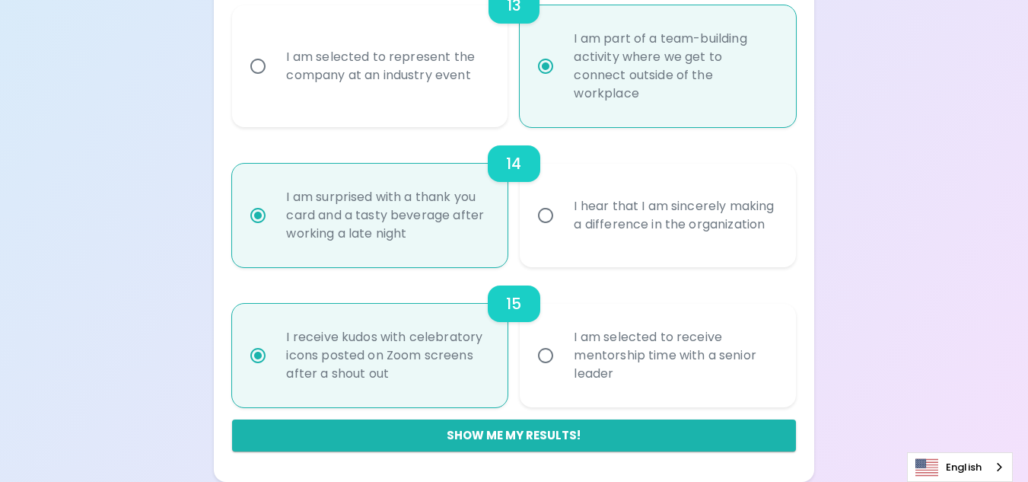
radio input "false"
radio input "true"
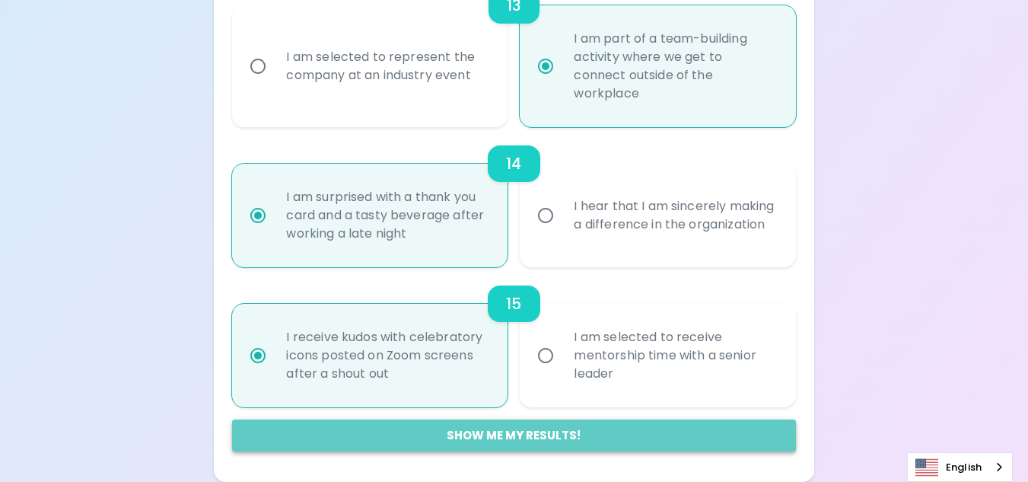
click at [567, 435] on button "Show me my results!" at bounding box center [513, 435] width 563 height 32
radio input "false"
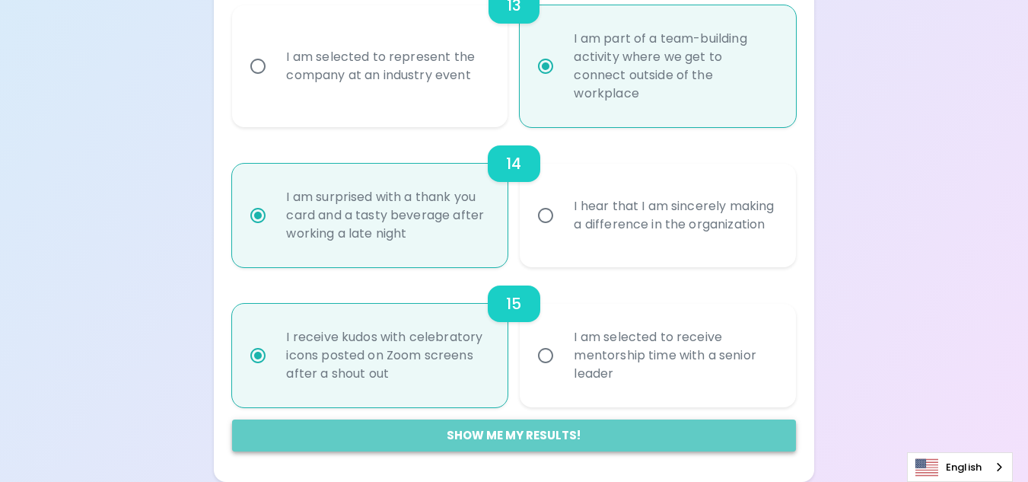
radio input "false"
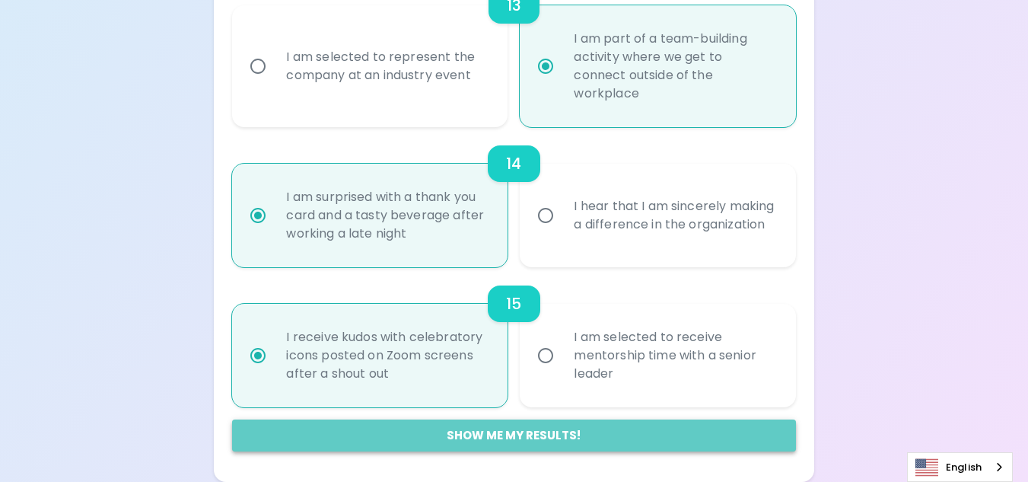
radio input "false"
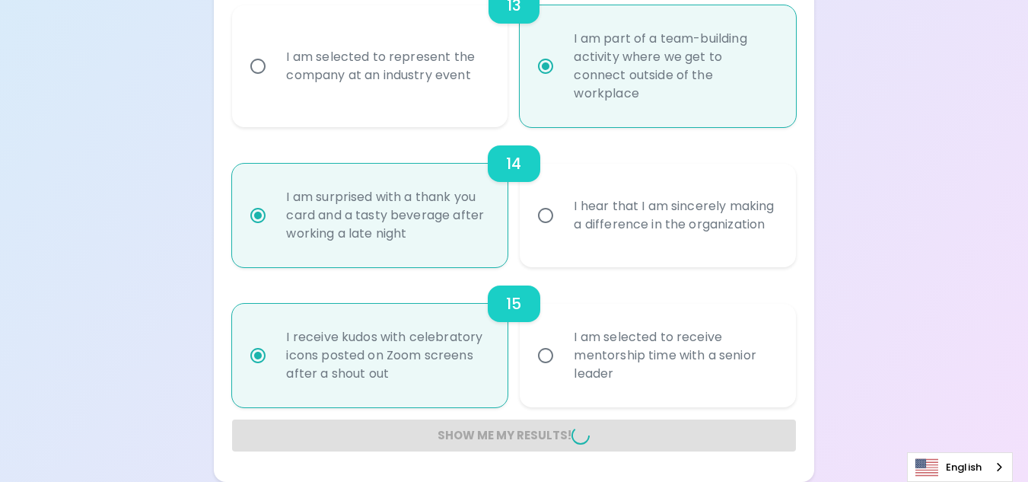
radio input "false"
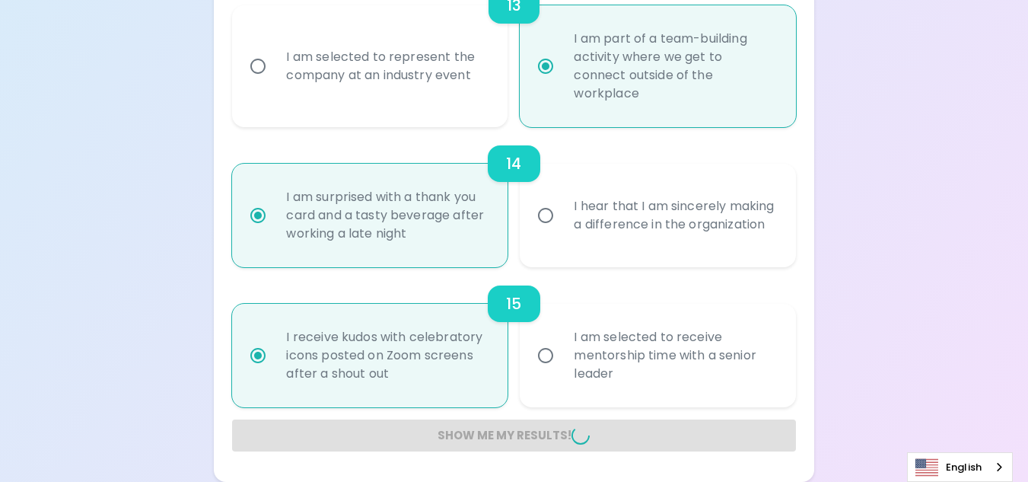
radio input "false"
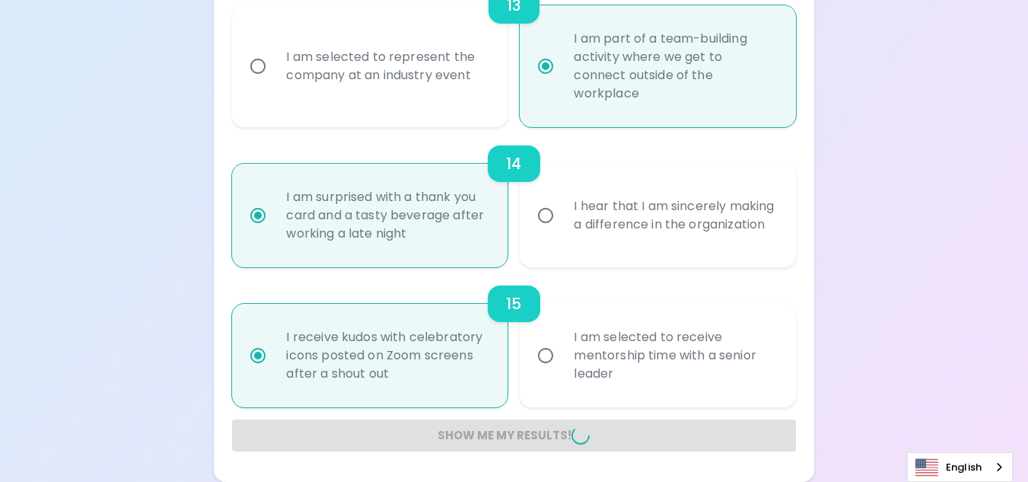
radio input "false"
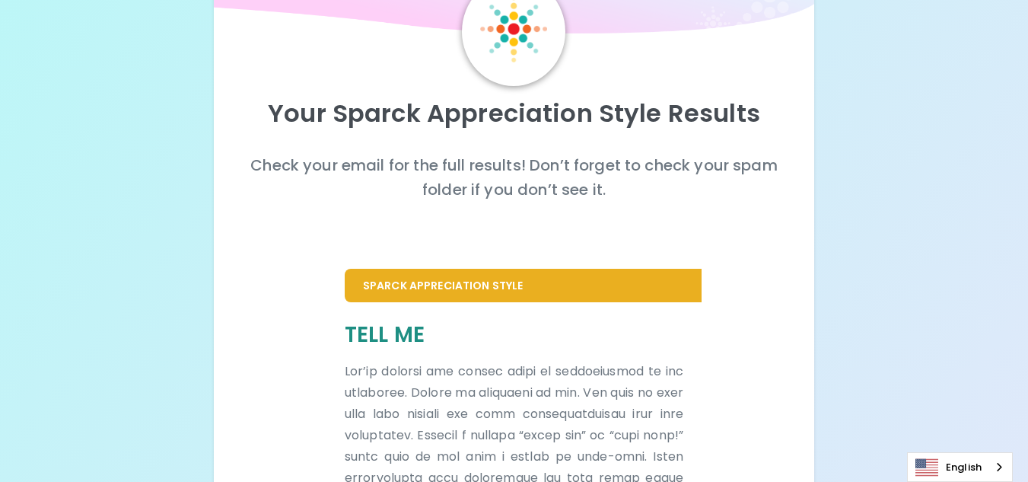
scroll to position [0, 0]
